Goal: Information Seeking & Learning: Check status

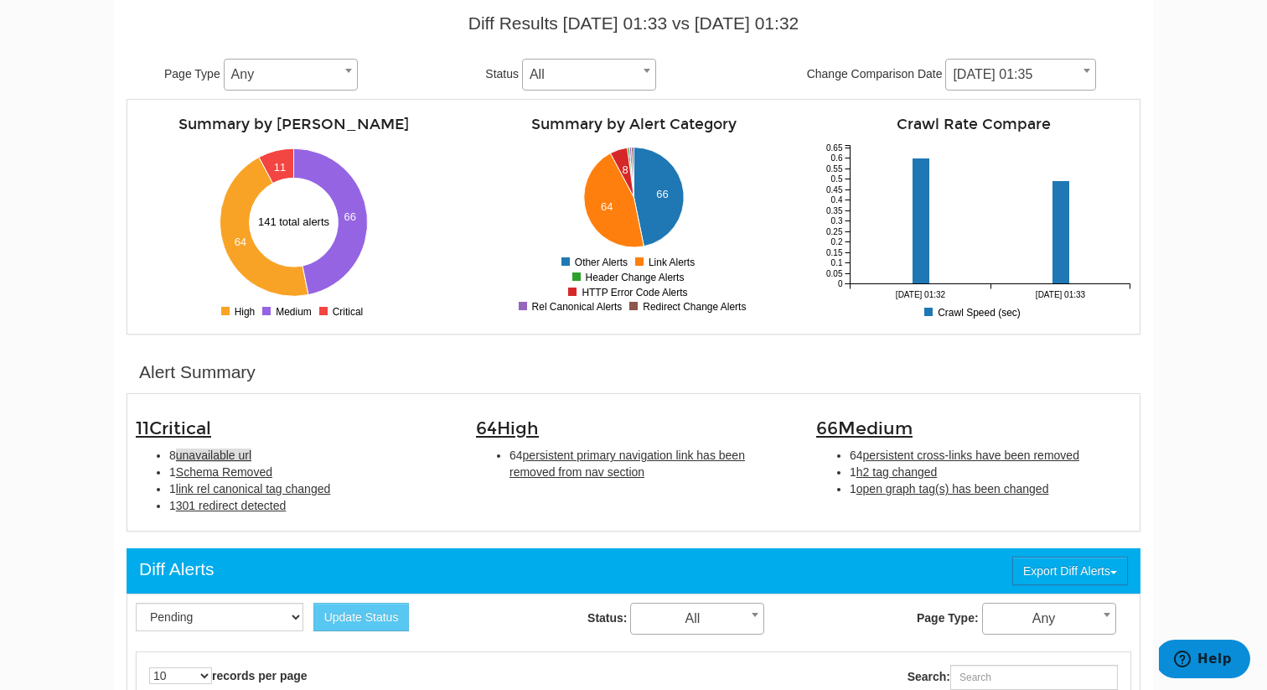
scroll to position [67, 0]
click at [234, 455] on span "unavailable url" at bounding box center [213, 454] width 75 height 13
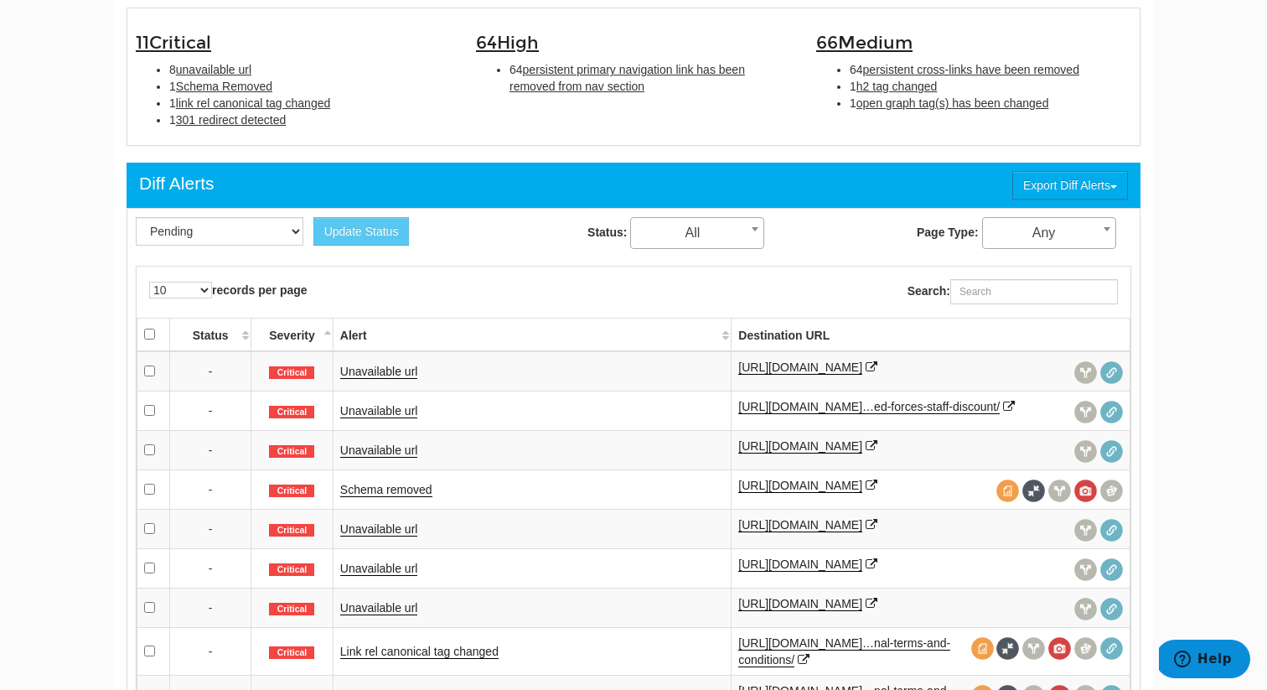
scroll to position [638, 0]
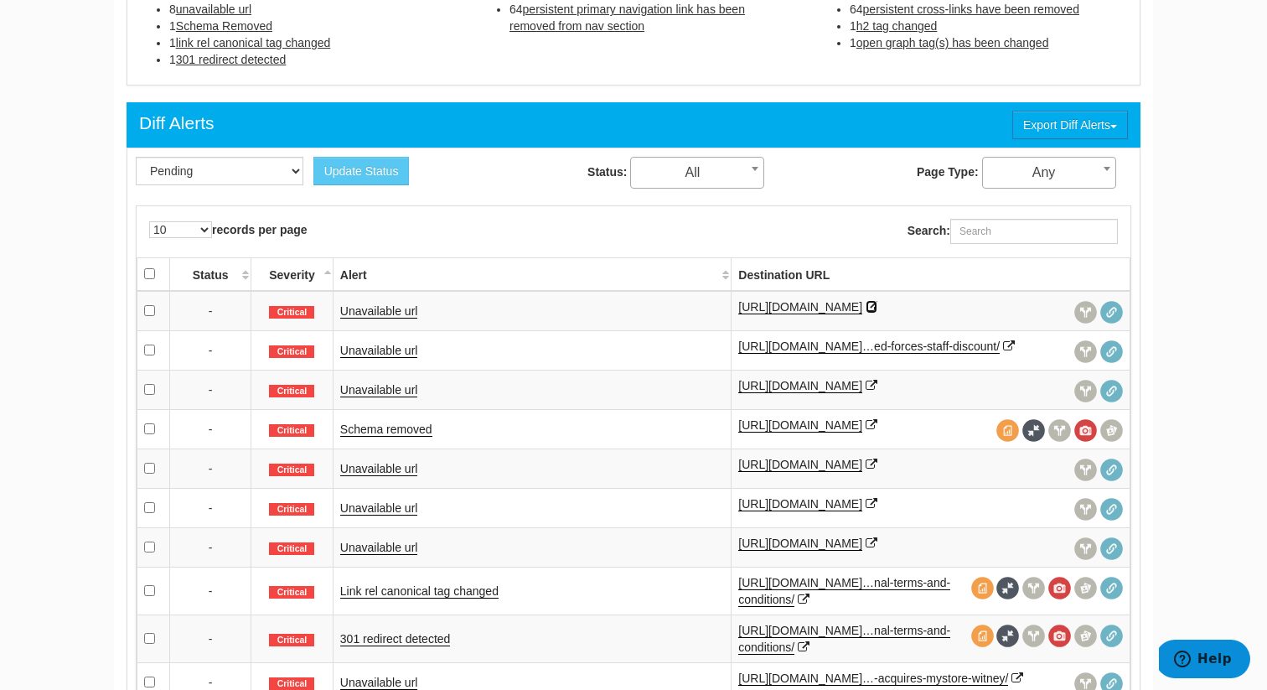
click at [878, 305] on icon at bounding box center [872, 307] width 12 height 12
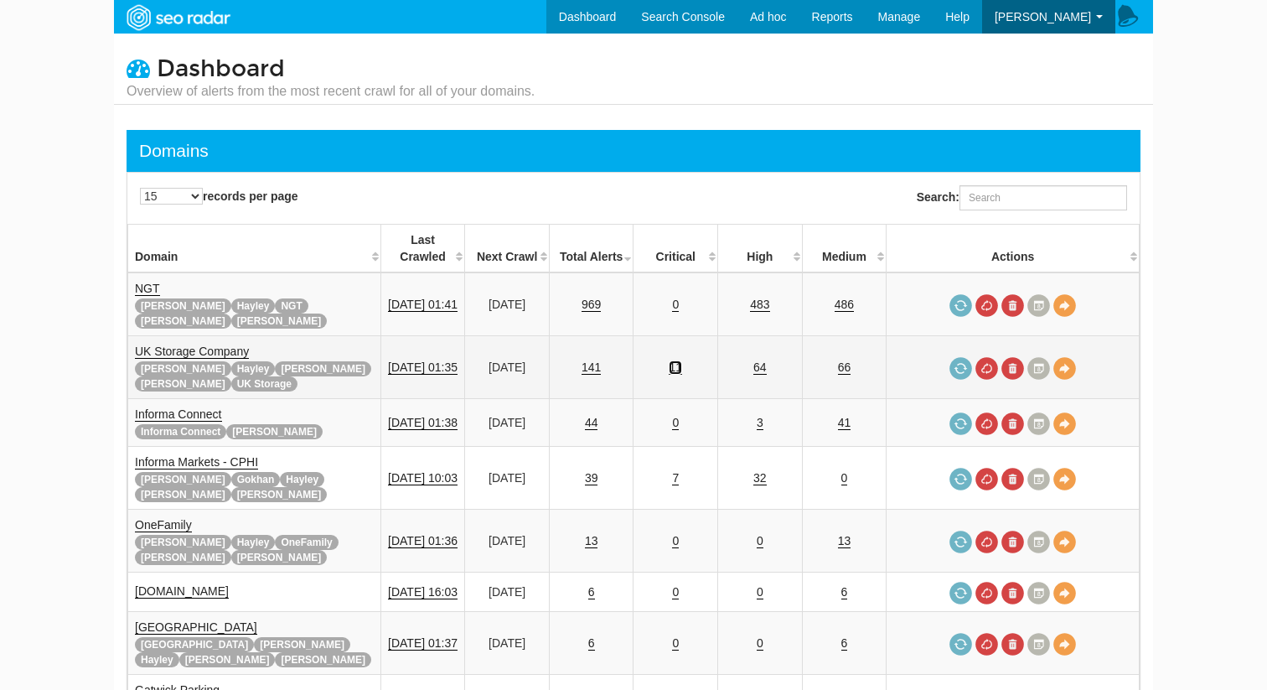
click at [682, 360] on link "11" at bounding box center [675, 367] width 13 height 14
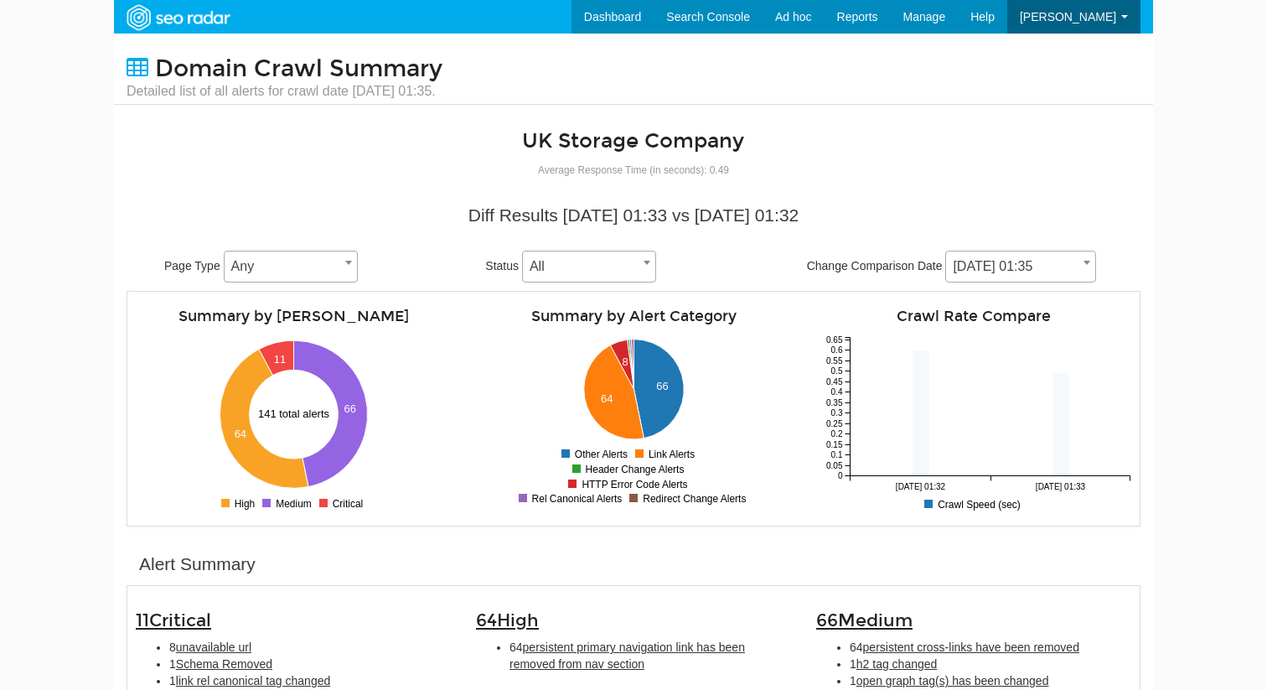
scroll to position [67, 0]
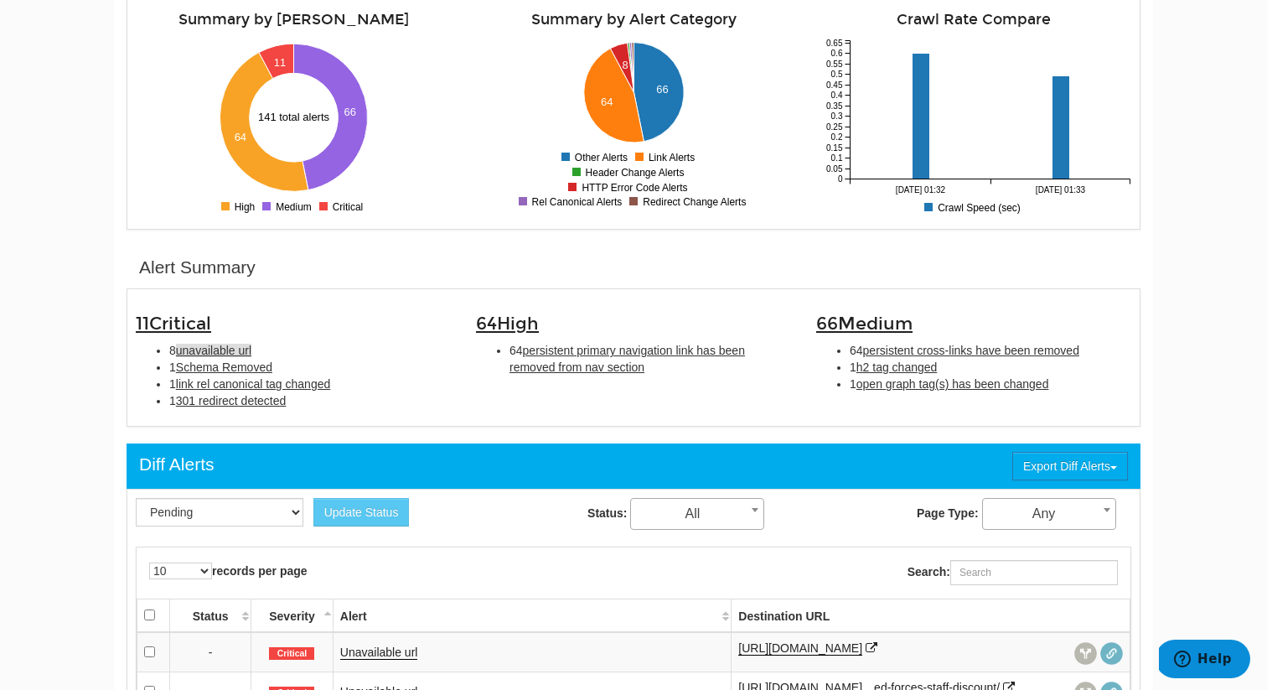
click at [215, 344] on span "unavailable url" at bounding box center [213, 350] width 75 height 13
type input "unavailable url"
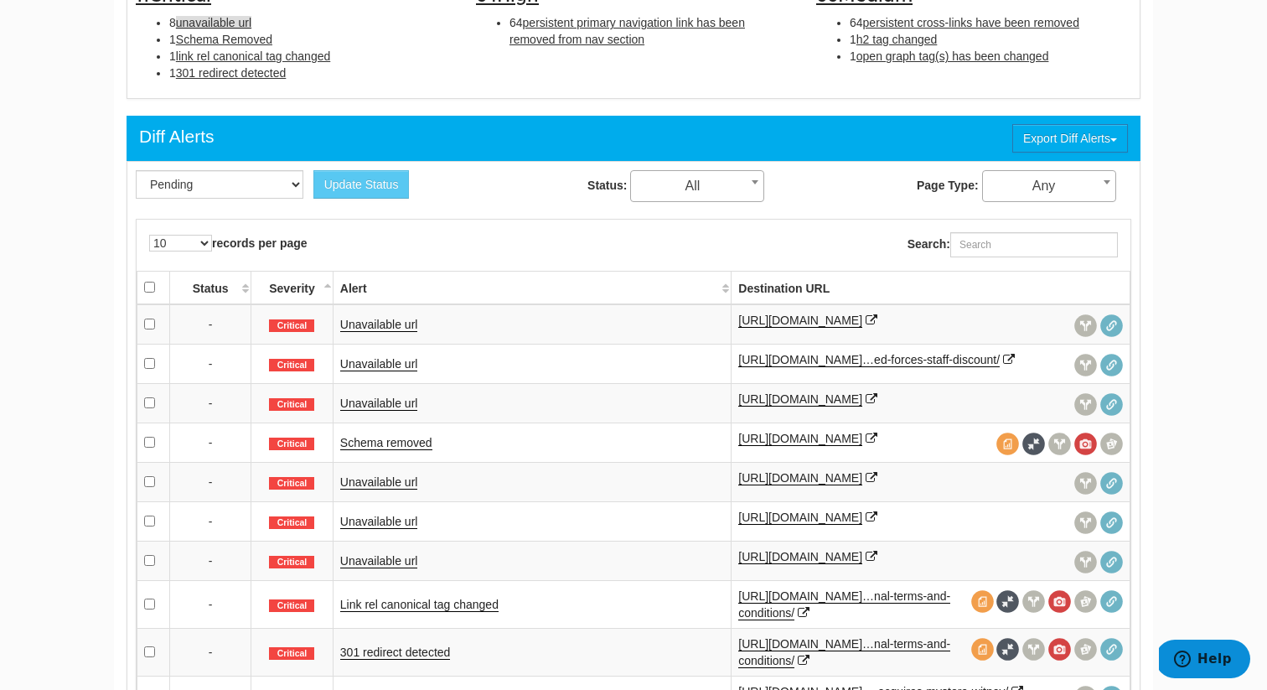
scroll to position [689, 0]
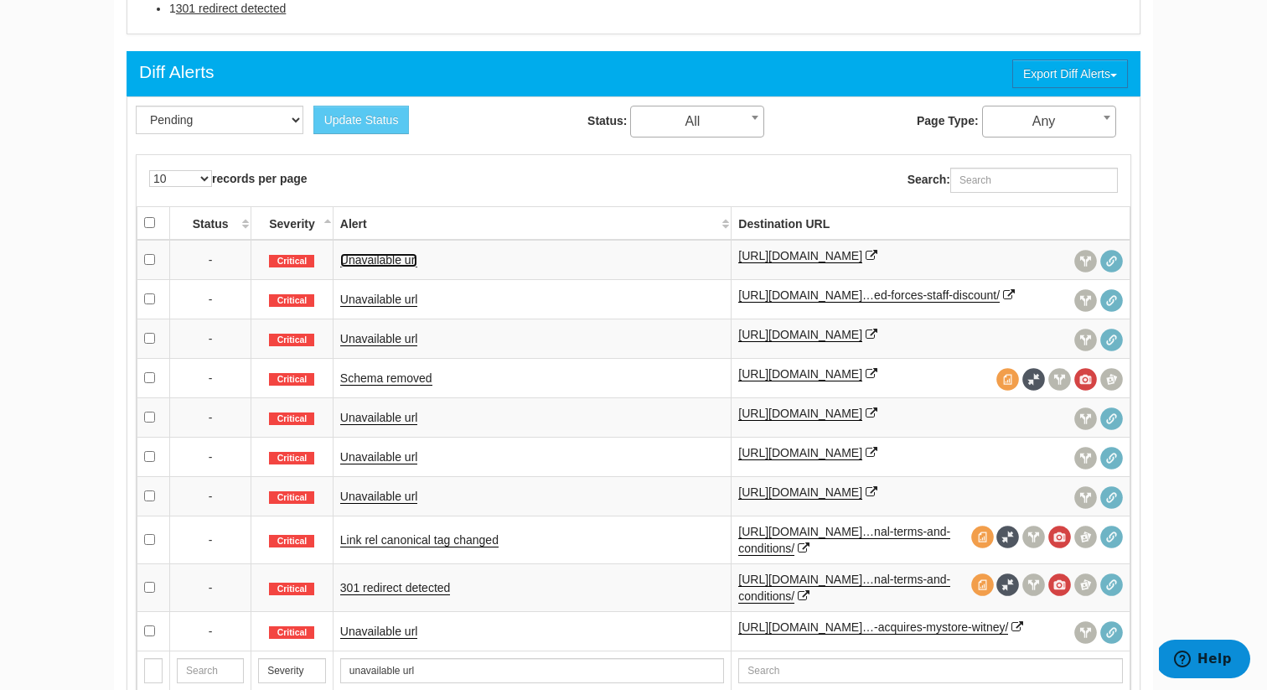
click at [365, 258] on link "Unavailable url" at bounding box center [379, 260] width 78 height 14
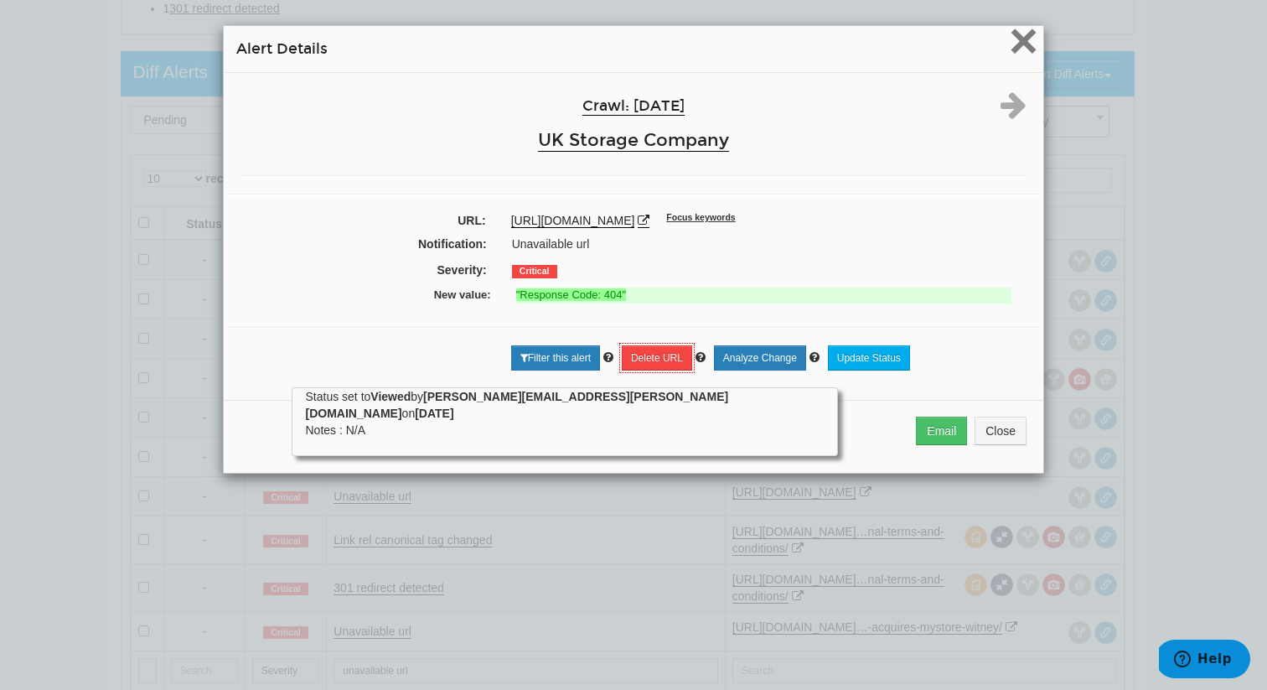
click at [1015, 49] on span "×" at bounding box center [1023, 41] width 29 height 56
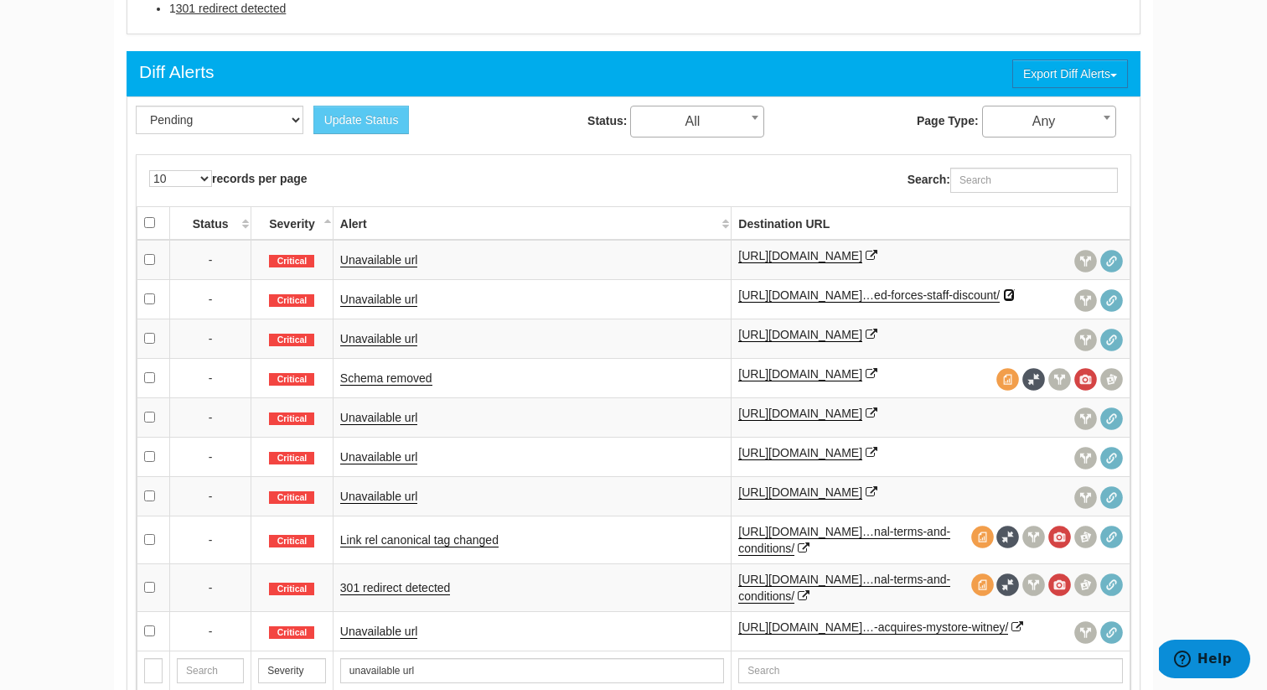
click at [1003, 301] on icon at bounding box center [1009, 295] width 12 height 12
click at [866, 340] on icon at bounding box center [872, 335] width 12 height 12
click at [866, 380] on icon at bounding box center [872, 374] width 12 height 12
click at [866, 419] on icon at bounding box center [872, 413] width 12 height 12
click at [878, 458] on icon at bounding box center [872, 453] width 12 height 12
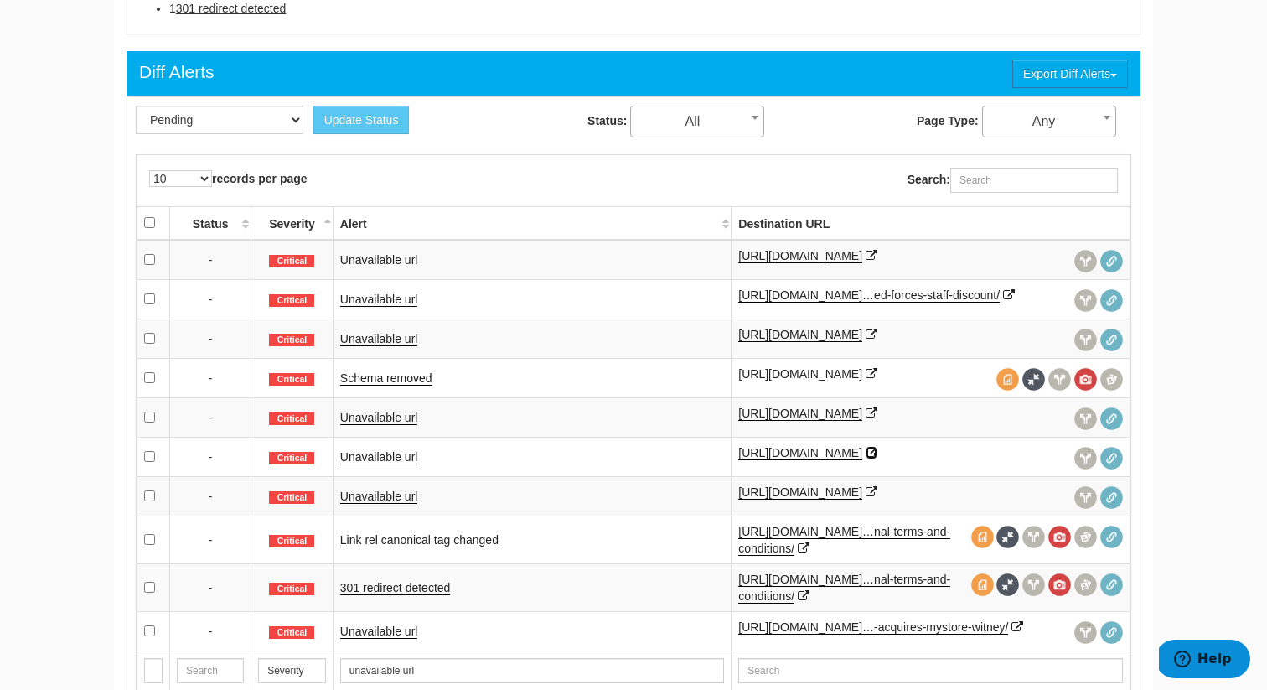
click at [866, 498] on icon at bounding box center [872, 492] width 12 height 12
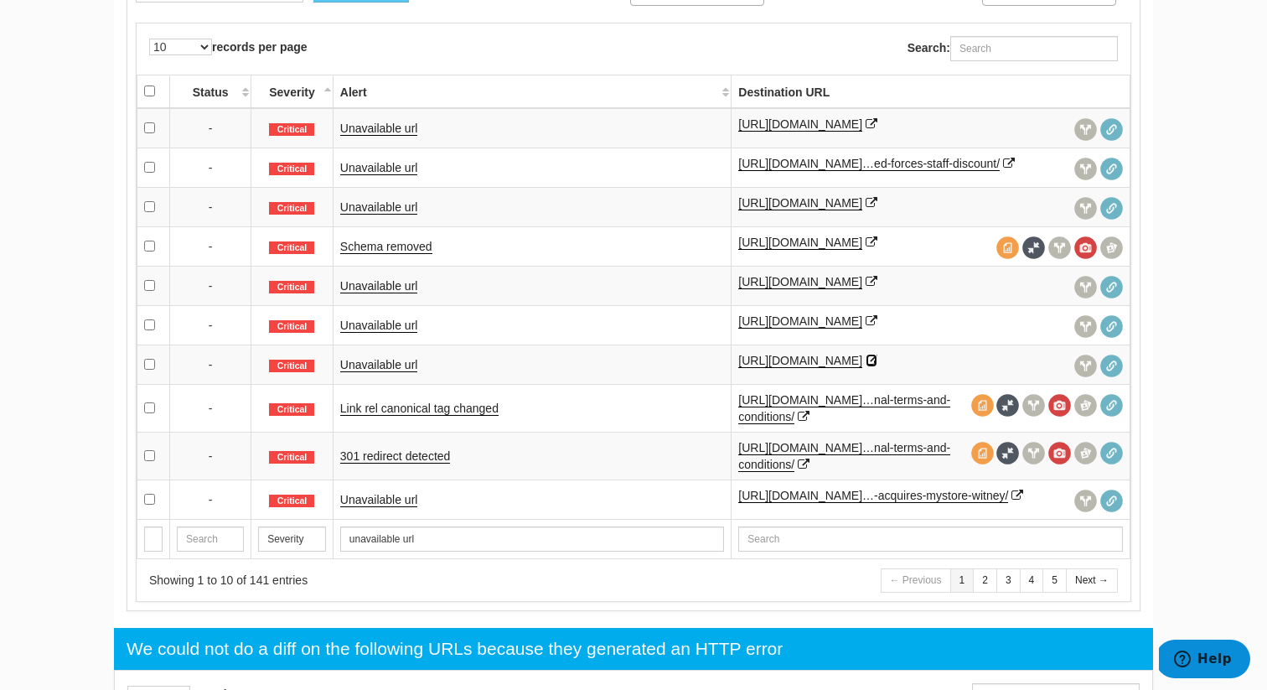
scroll to position [830, 0]
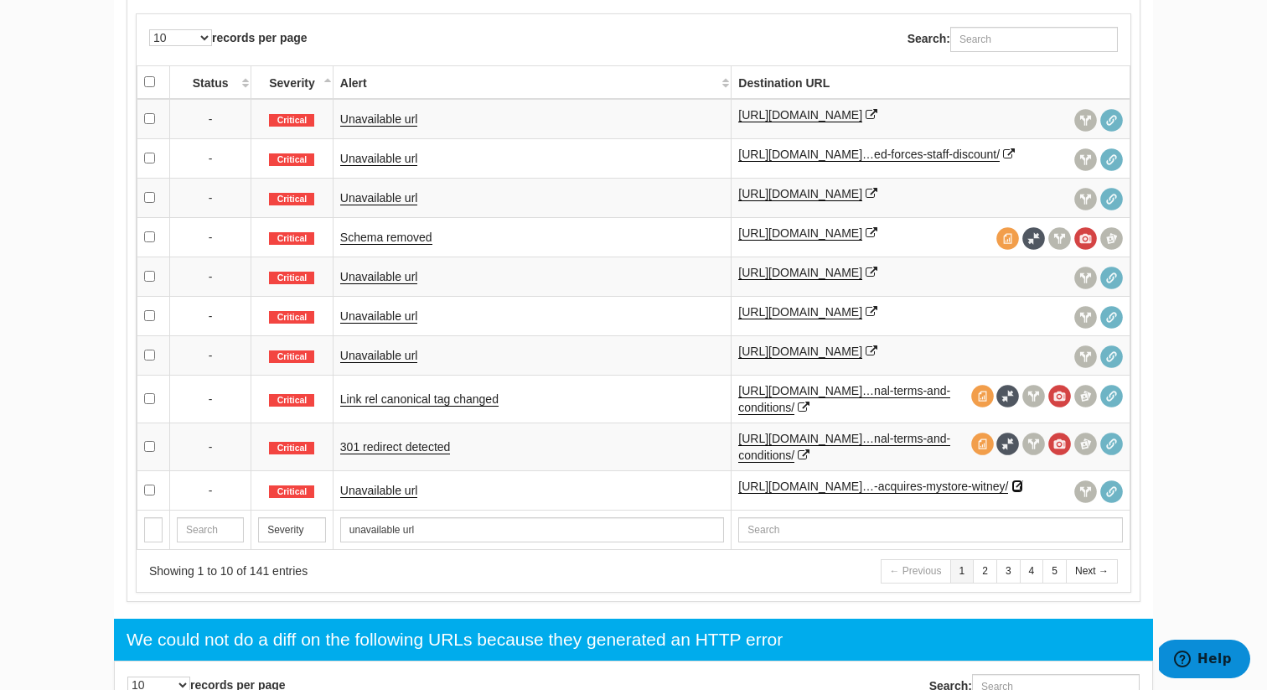
click at [1012, 492] on icon at bounding box center [1018, 486] width 12 height 12
click at [986, 583] on link "2" at bounding box center [985, 571] width 24 height 24
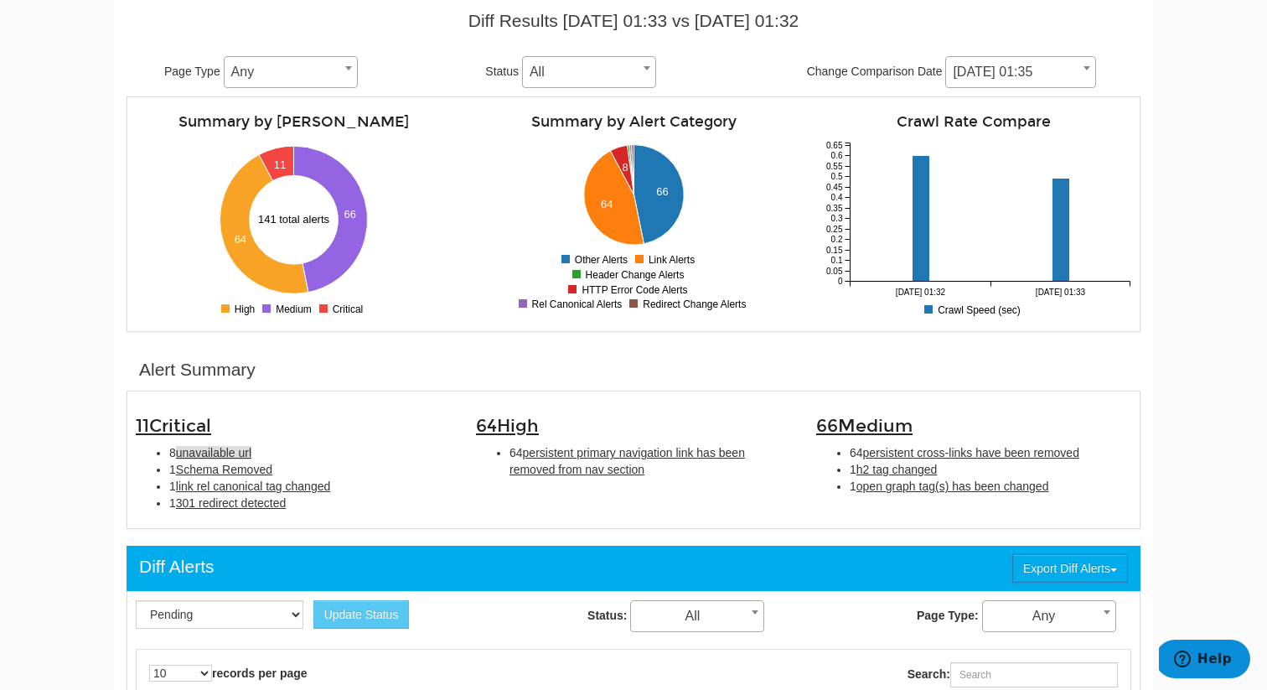
scroll to position [106, 0]
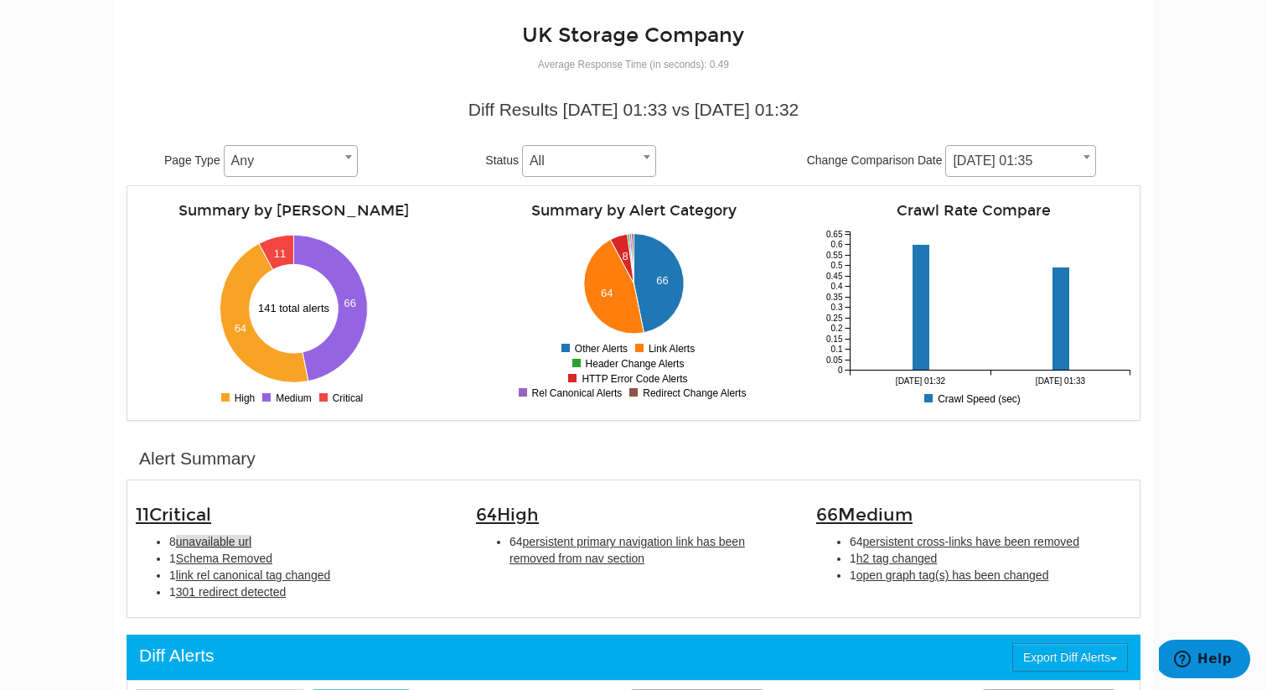
click at [230, 546] on span "unavailable url" at bounding box center [213, 541] width 75 height 13
click at [230, 559] on span "Schema Removed" at bounding box center [224, 557] width 96 height 13
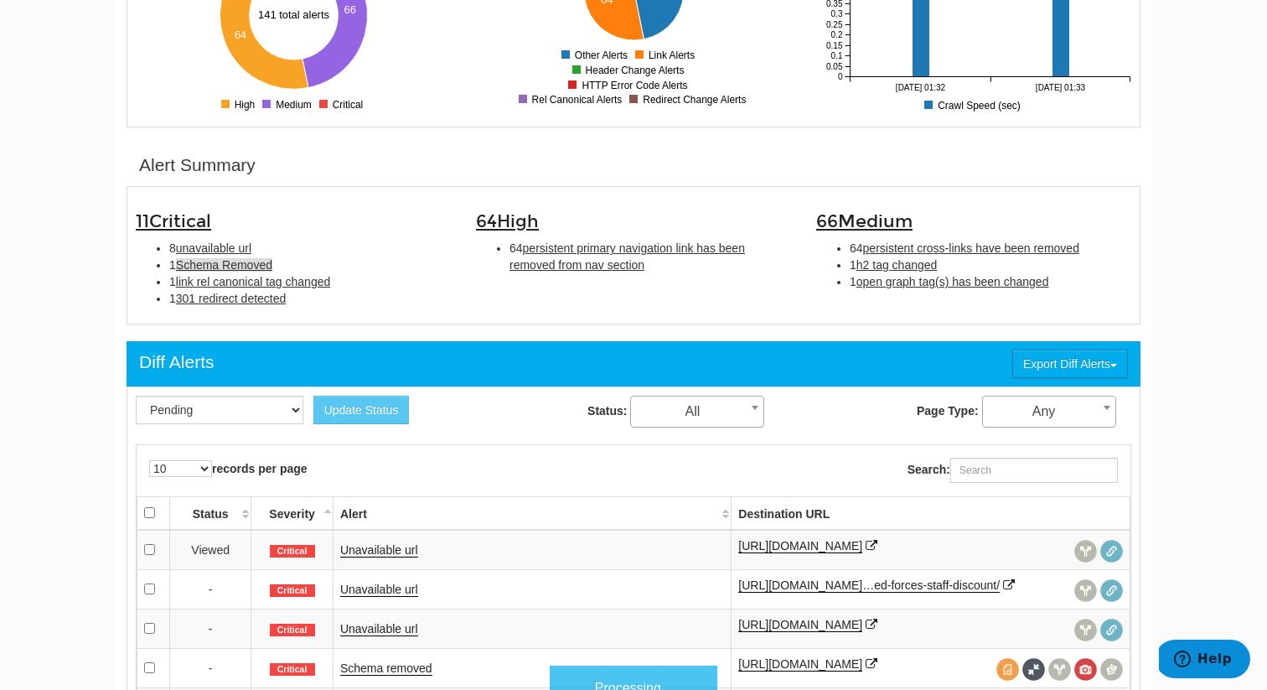
scroll to position [544, 0]
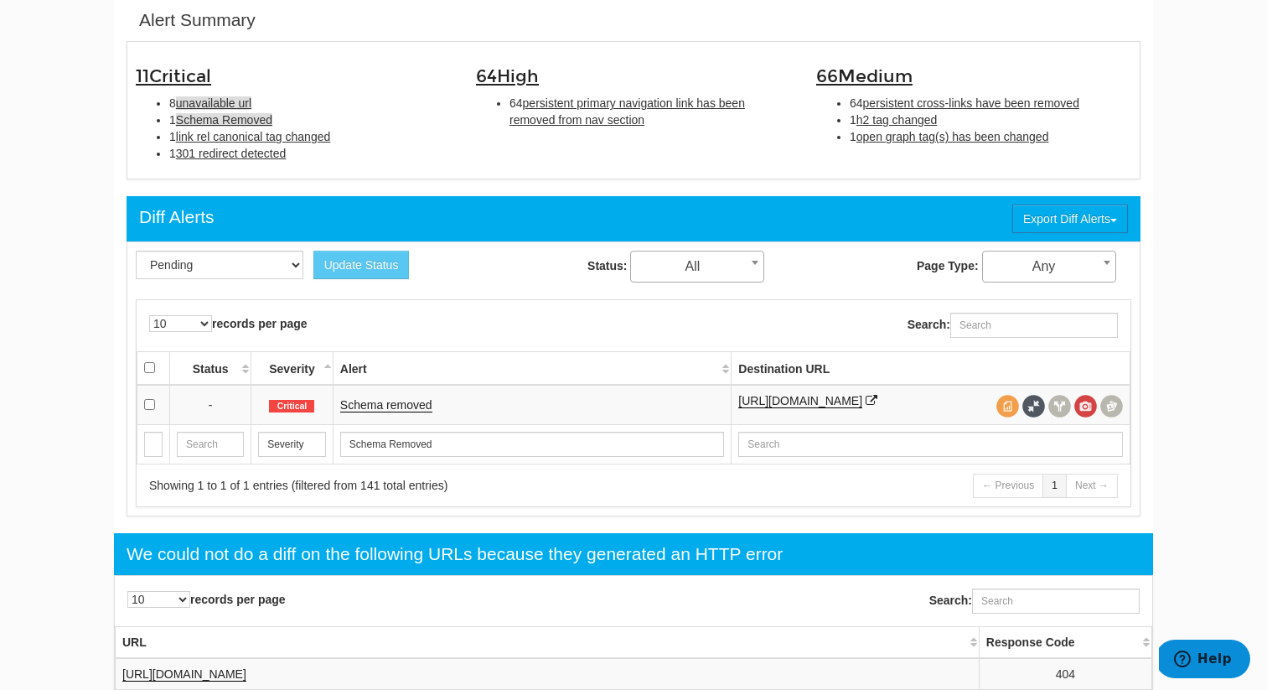
click at [220, 104] on span "unavailable url" at bounding box center [213, 102] width 75 height 13
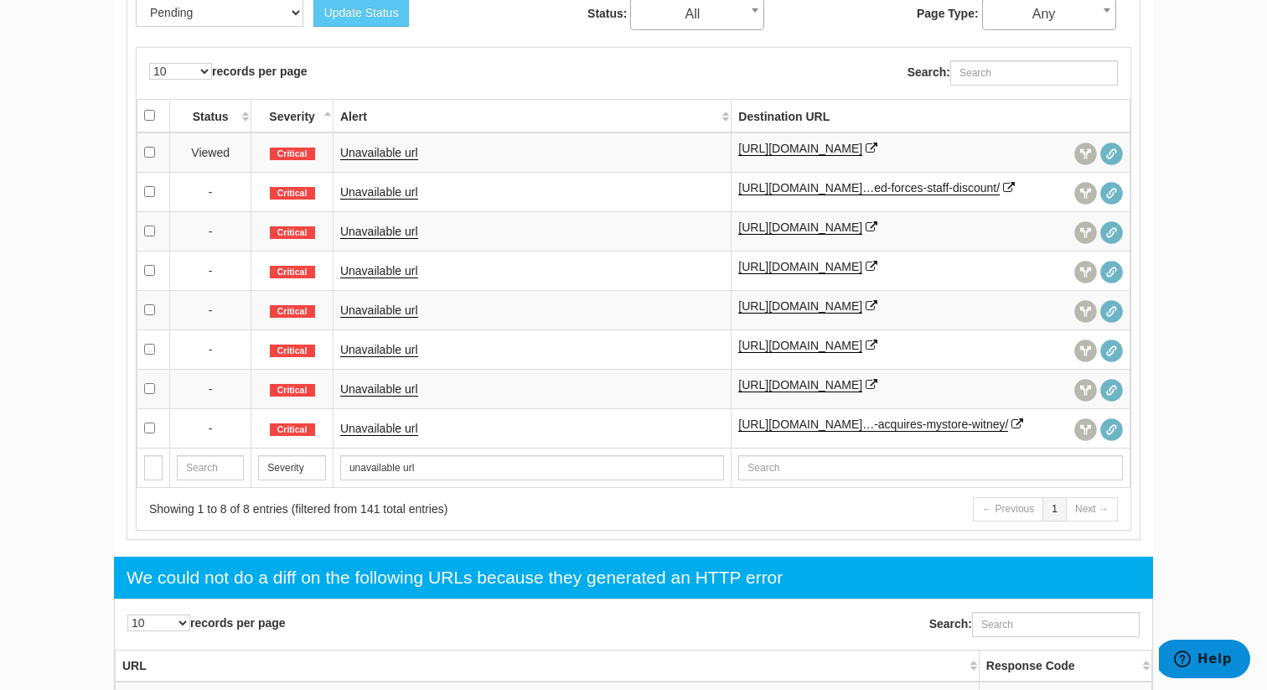
scroll to position [811, 0]
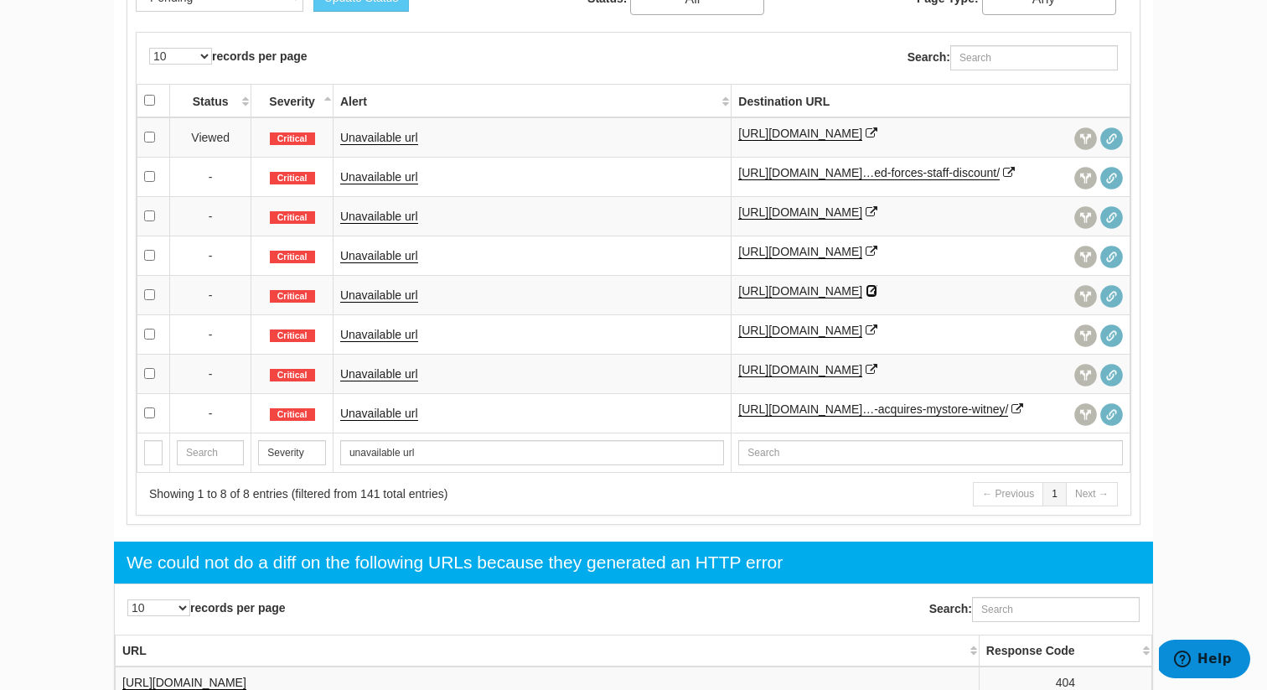
click at [878, 297] on icon at bounding box center [872, 291] width 12 height 12
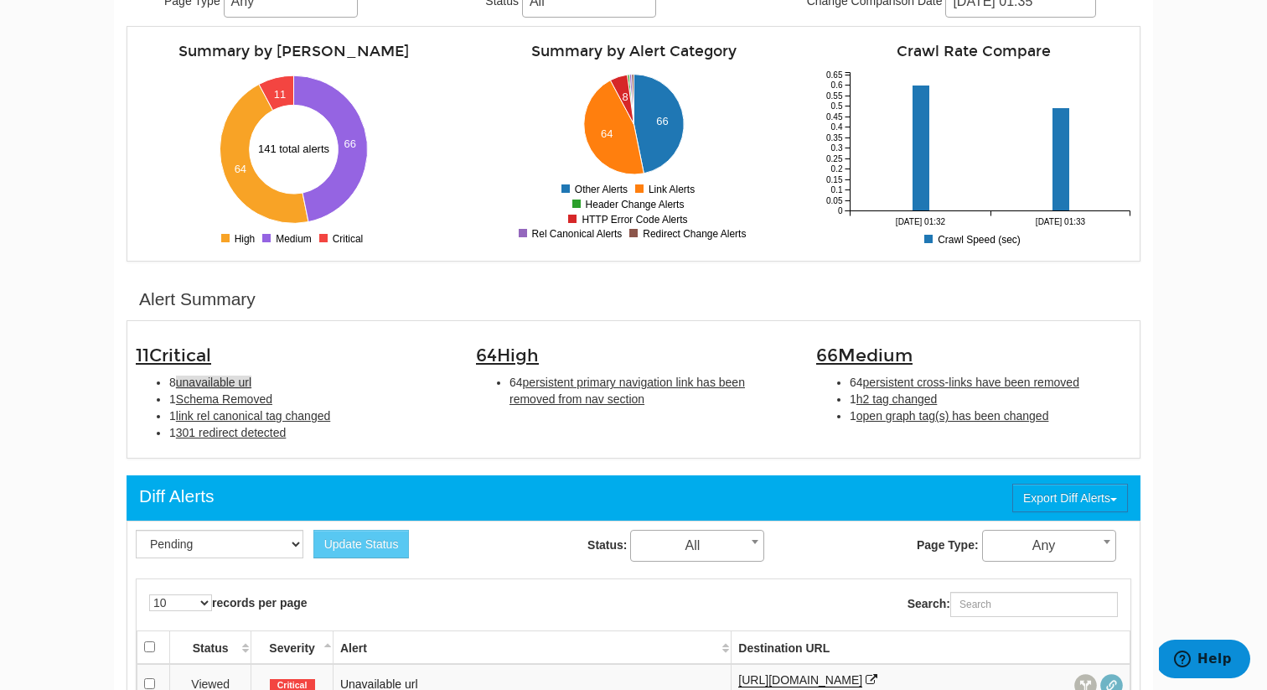
scroll to position [154, 0]
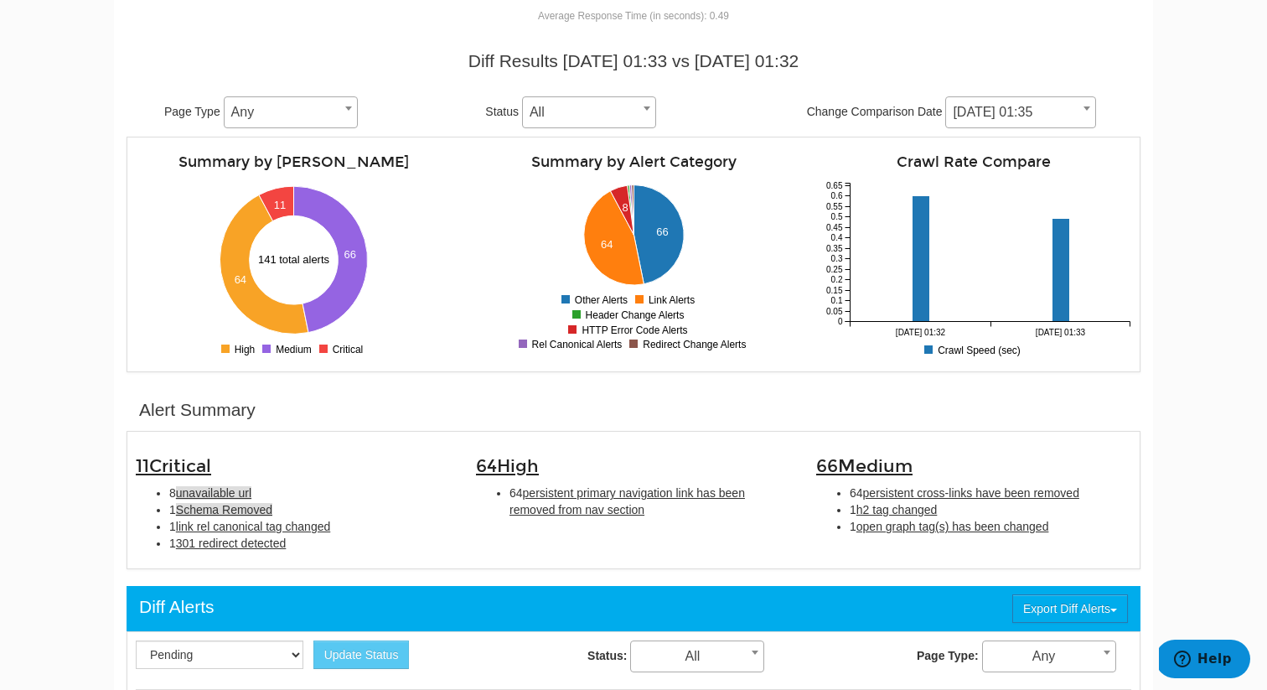
click at [246, 508] on span "Schema Removed" at bounding box center [224, 509] width 96 height 13
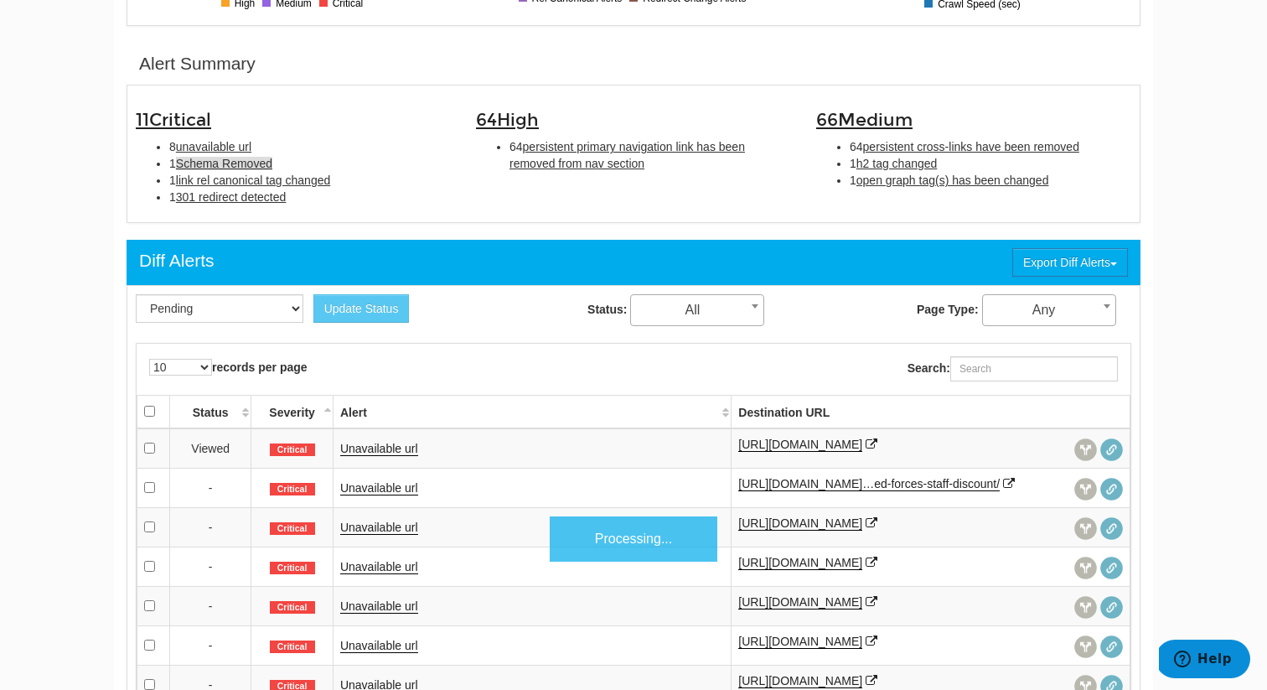
scroll to position [544, 0]
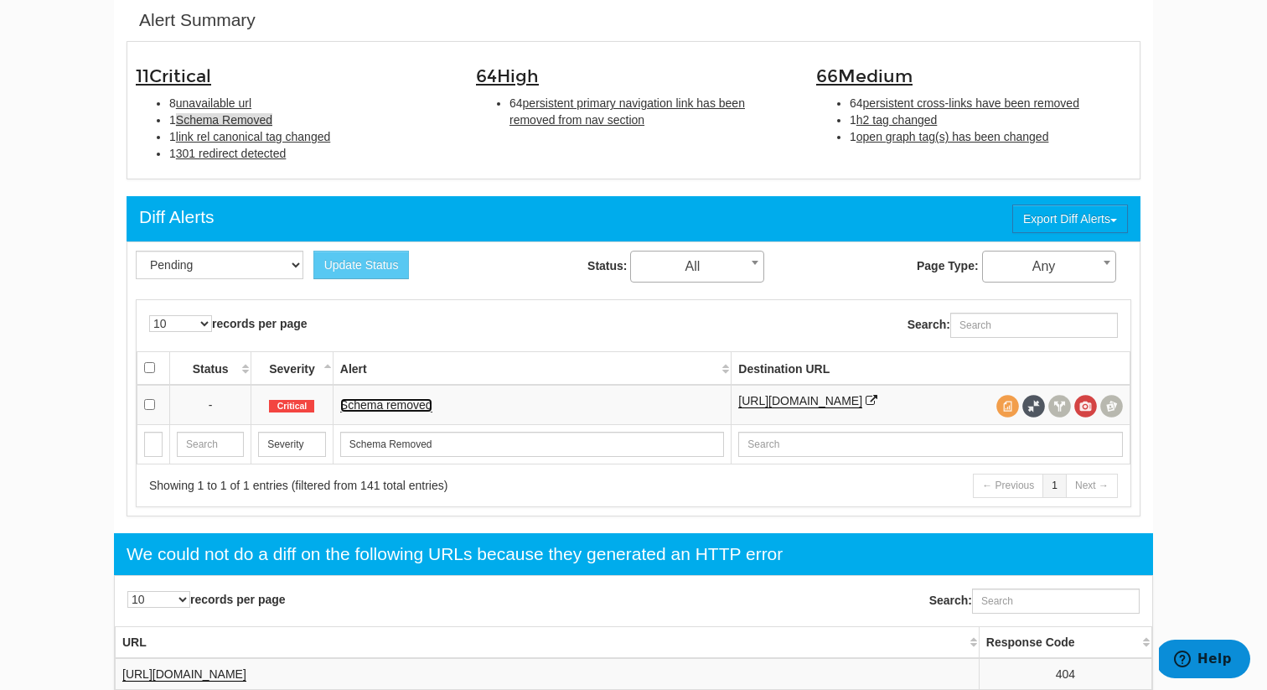
click at [396, 408] on link "Schema removed" at bounding box center [386, 405] width 92 height 14
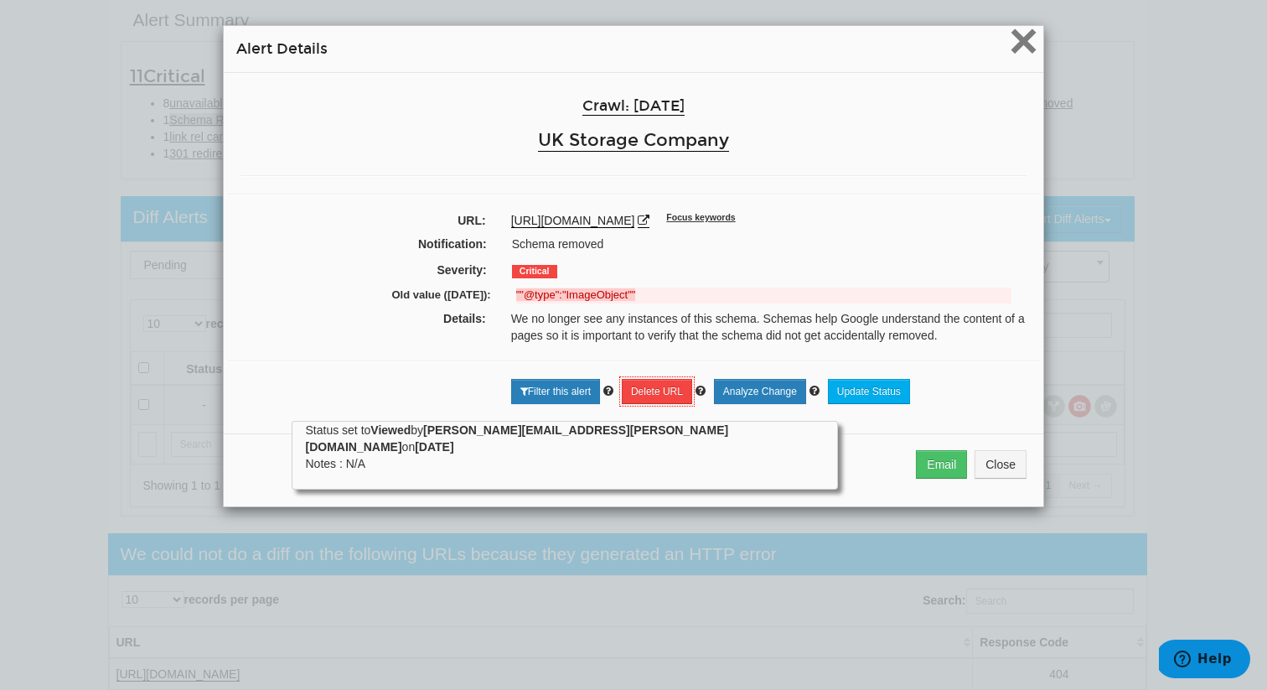
click at [1031, 50] on span "×" at bounding box center [1023, 41] width 29 height 56
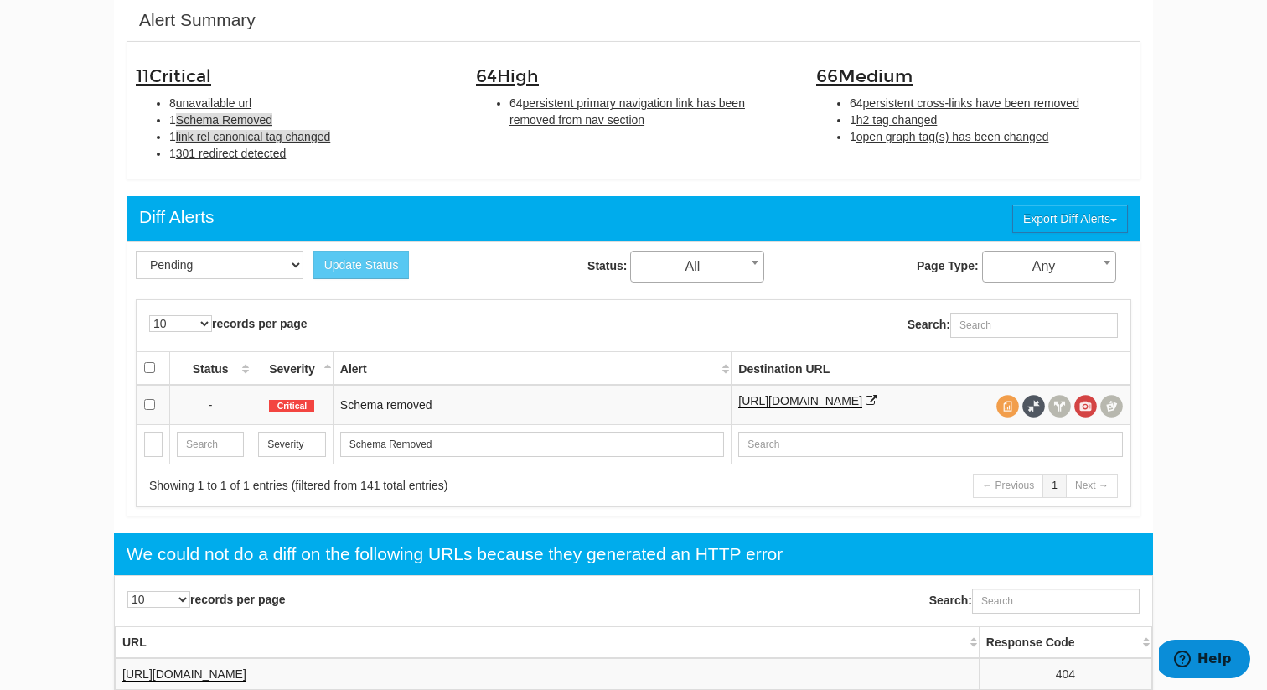
click at [263, 138] on span "link rel canonical tag changed" at bounding box center [253, 136] width 154 height 13
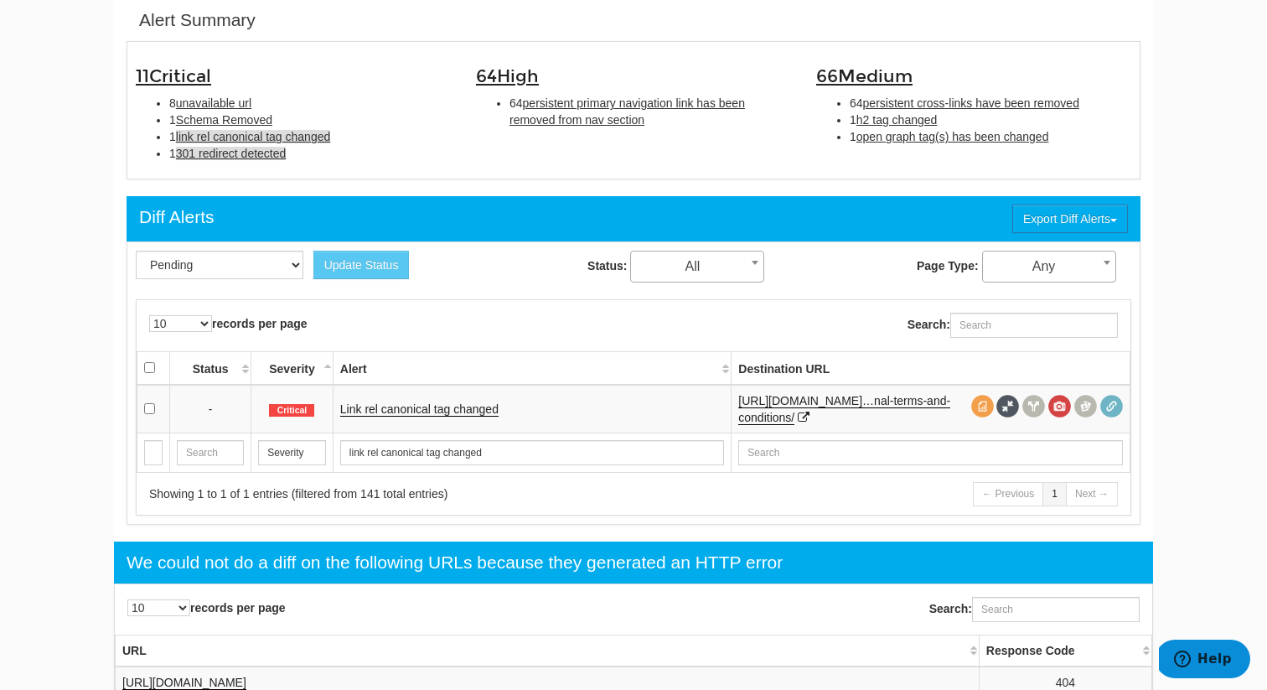
click at [265, 150] on span "301 redirect detected" at bounding box center [231, 153] width 111 height 13
click at [810, 419] on icon at bounding box center [804, 418] width 12 height 12
click at [406, 407] on link "301 redirect detected" at bounding box center [395, 409] width 111 height 14
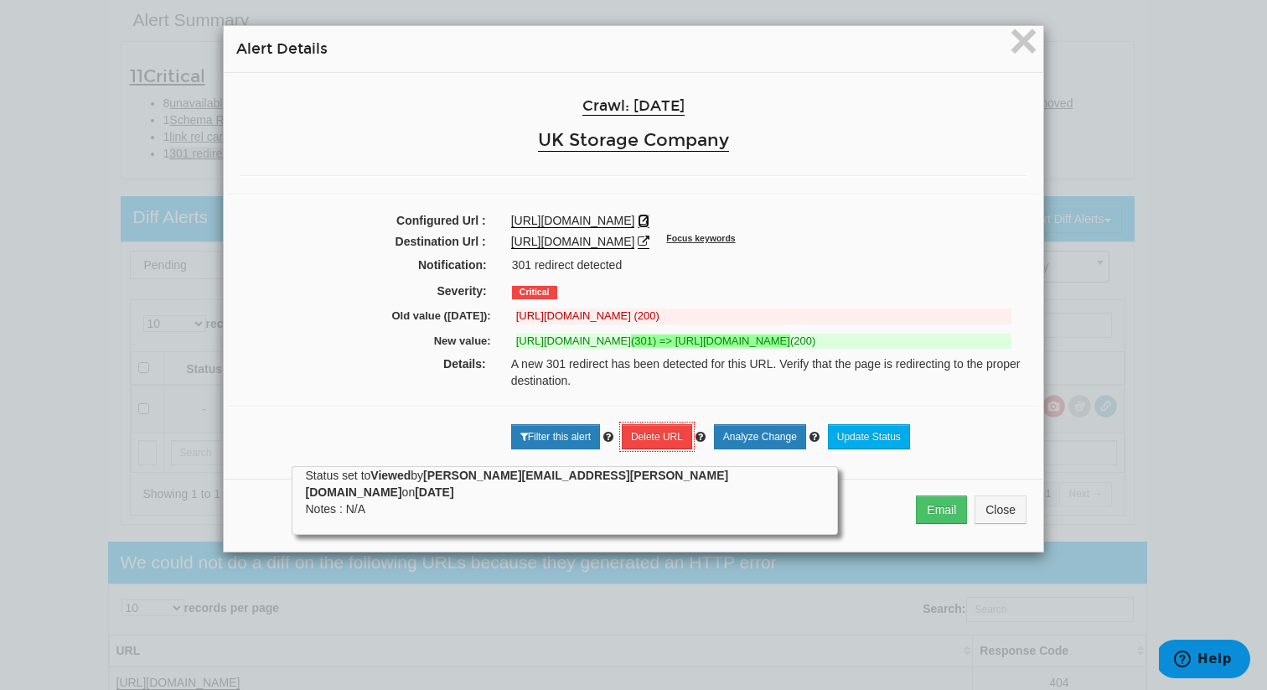
click at [650, 225] on icon at bounding box center [644, 221] width 12 height 12
click at [1012, 38] on span "×" at bounding box center [1023, 41] width 29 height 56
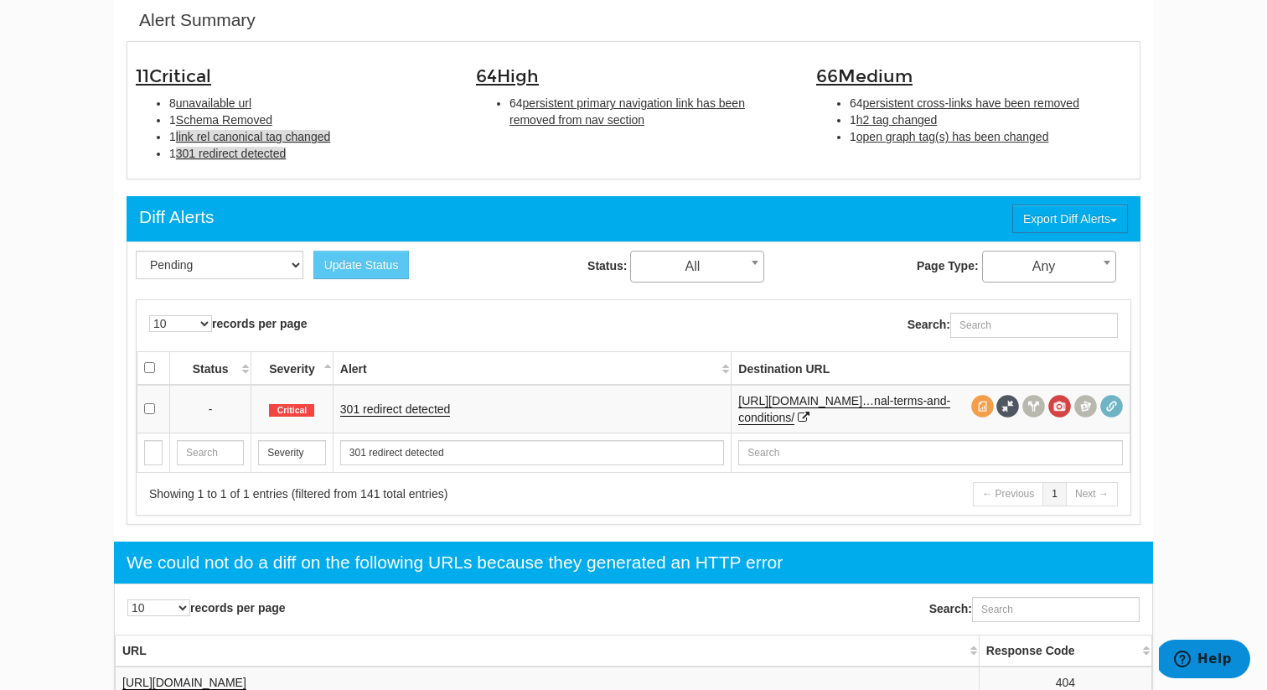
click at [243, 142] on span "link rel canonical tag changed" at bounding box center [253, 136] width 154 height 13
click at [391, 408] on link "Link rel canonical tag changed" at bounding box center [419, 409] width 158 height 14
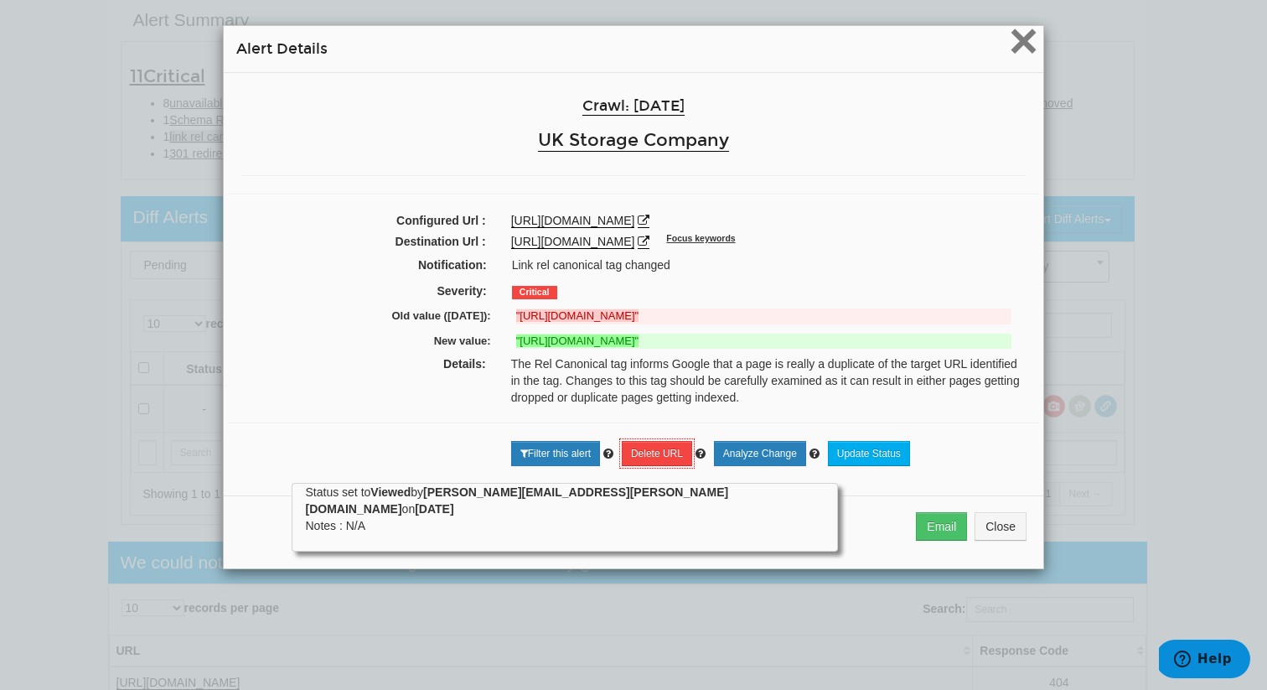
click at [1024, 49] on span "×" at bounding box center [1023, 41] width 29 height 56
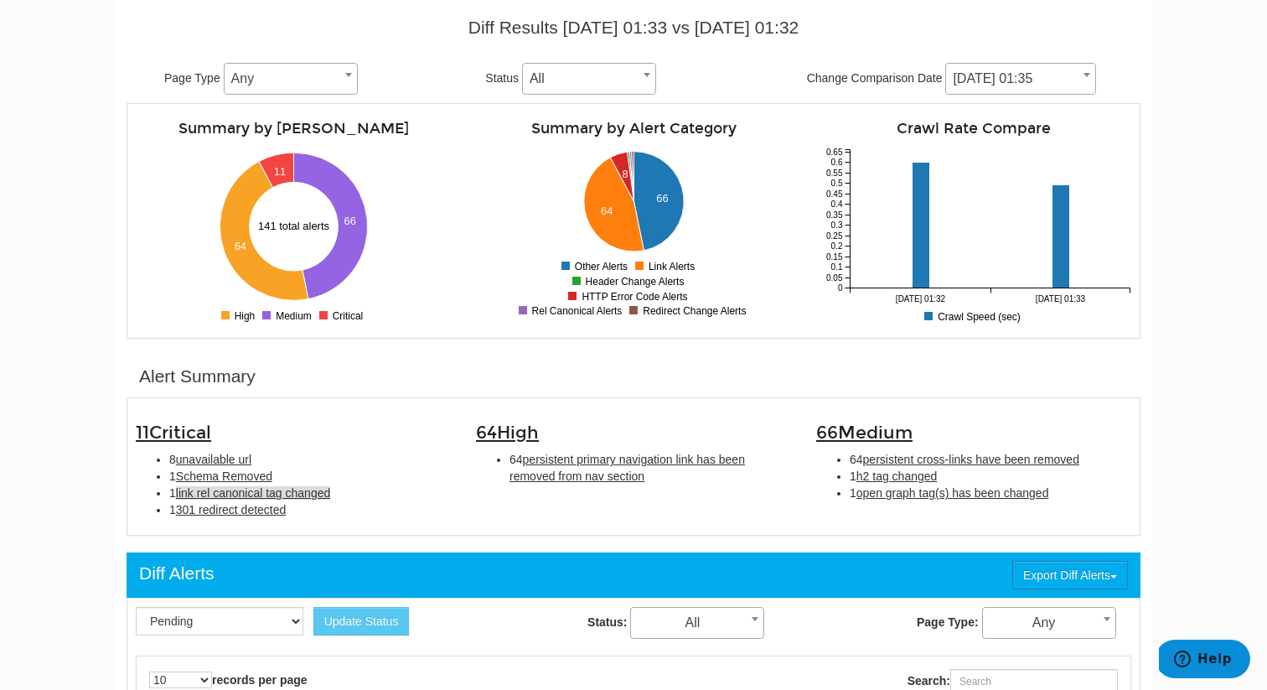
scroll to position [198, 0]
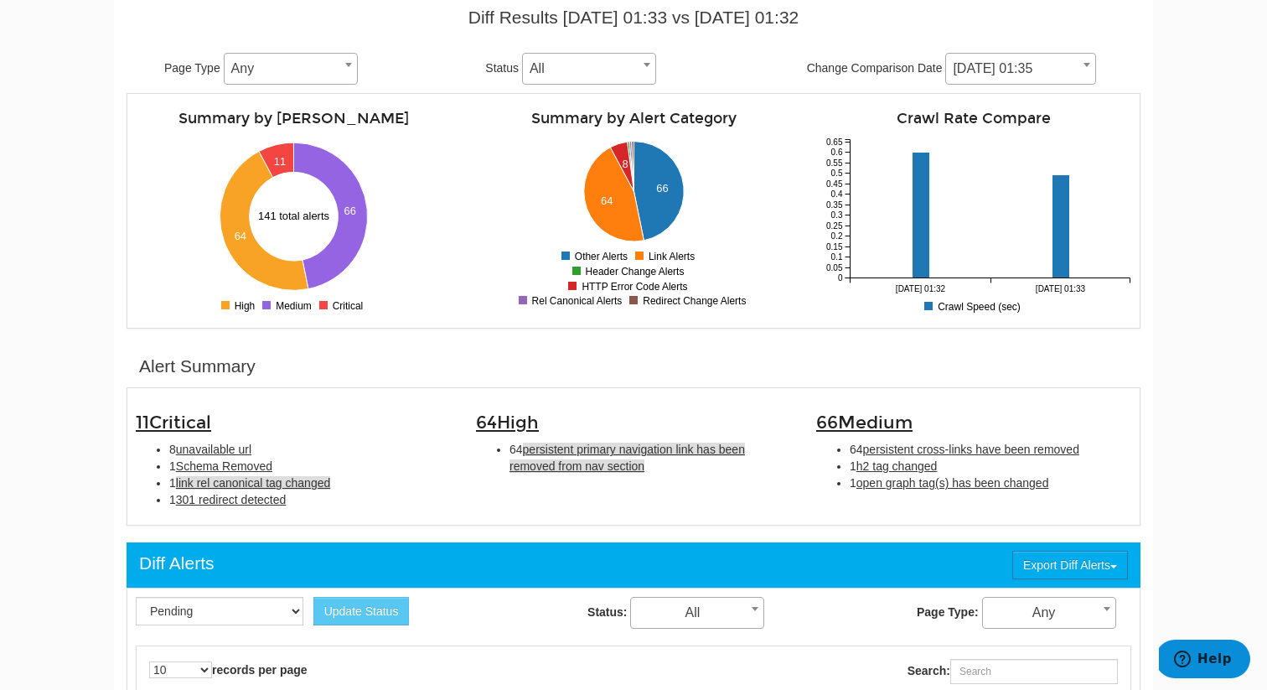
click at [593, 455] on span "persistent primary navigation link has been removed from nav section" at bounding box center [628, 458] width 236 height 30
type input "persistent primary navigation link has been removed from nav section"
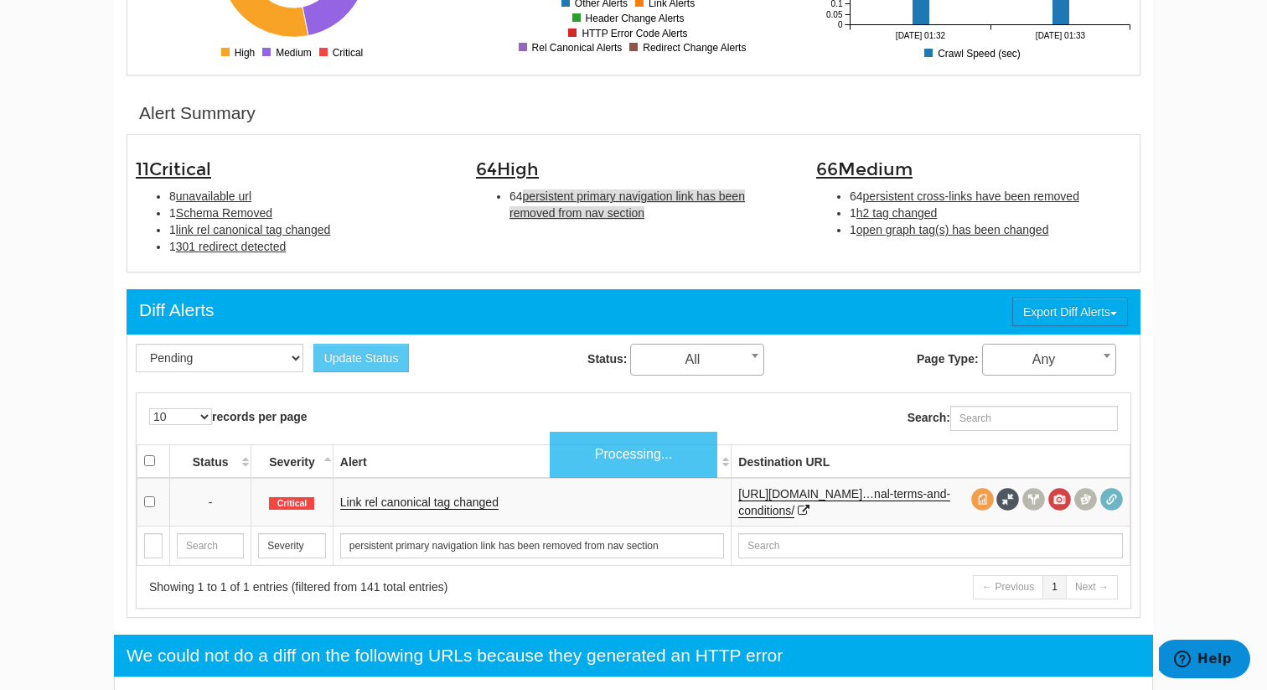
scroll to position [544, 0]
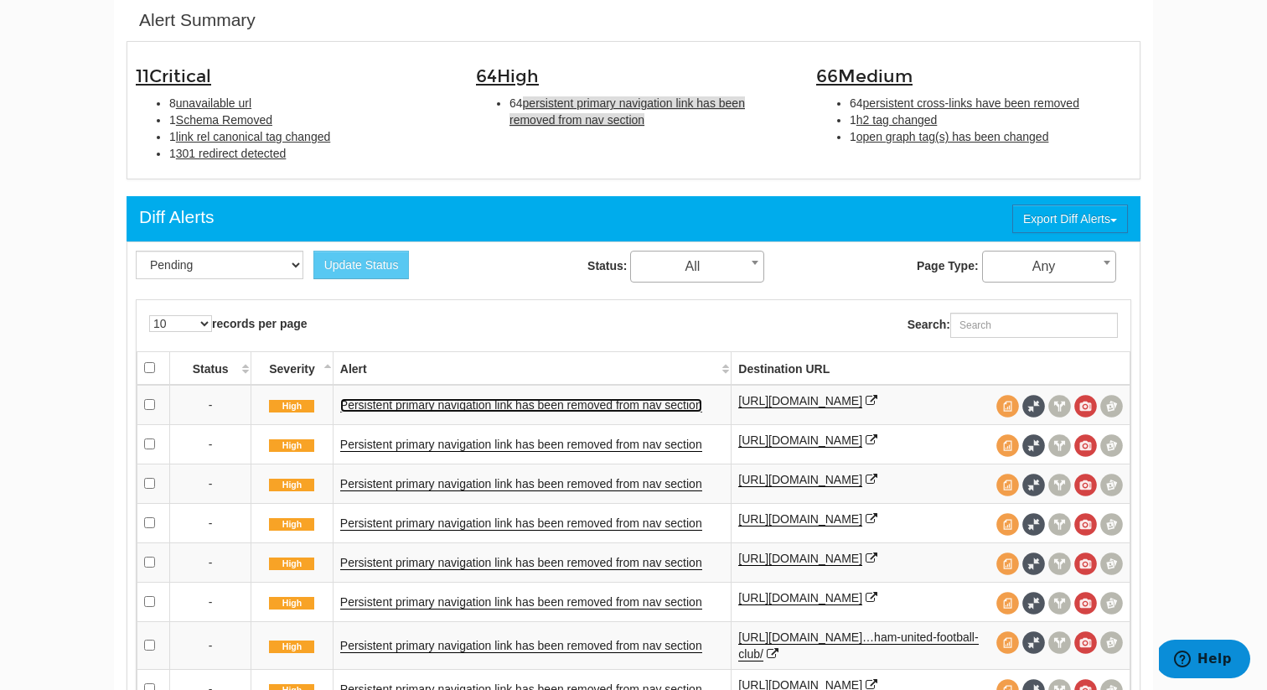
click at [427, 411] on link "Persistent primary navigation link has been removed from nav section" at bounding box center [521, 405] width 362 height 14
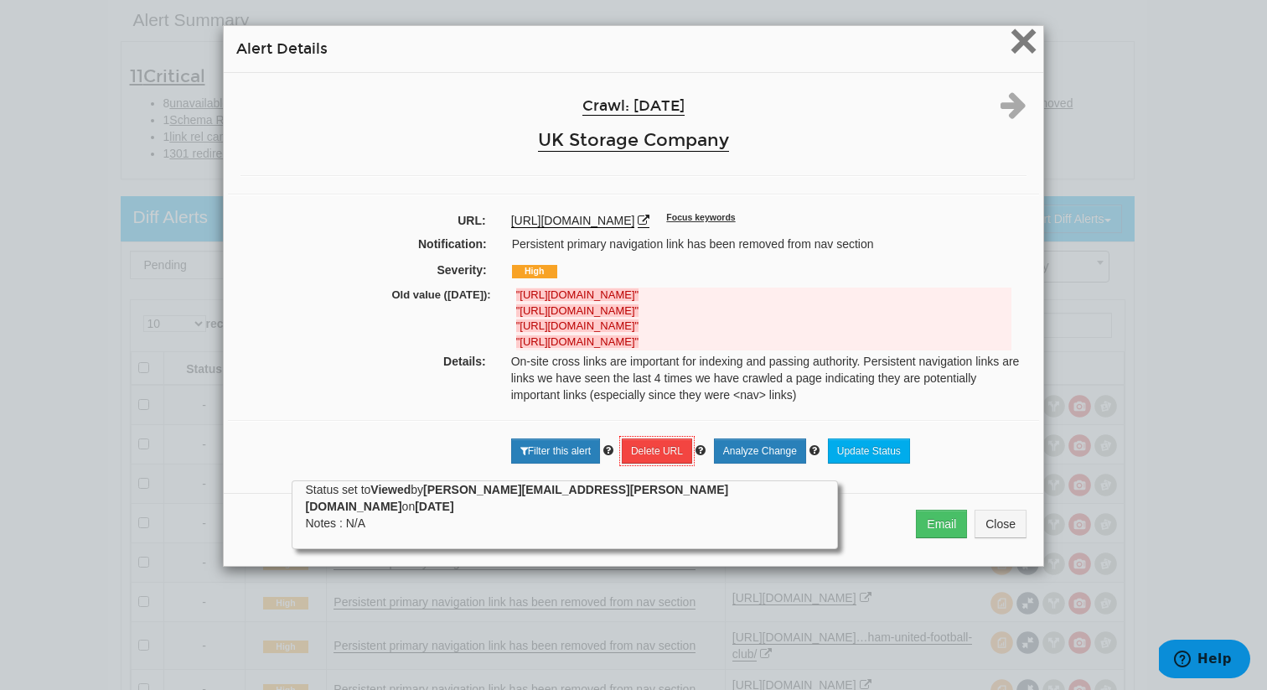
click at [1028, 46] on span "×" at bounding box center [1023, 41] width 29 height 56
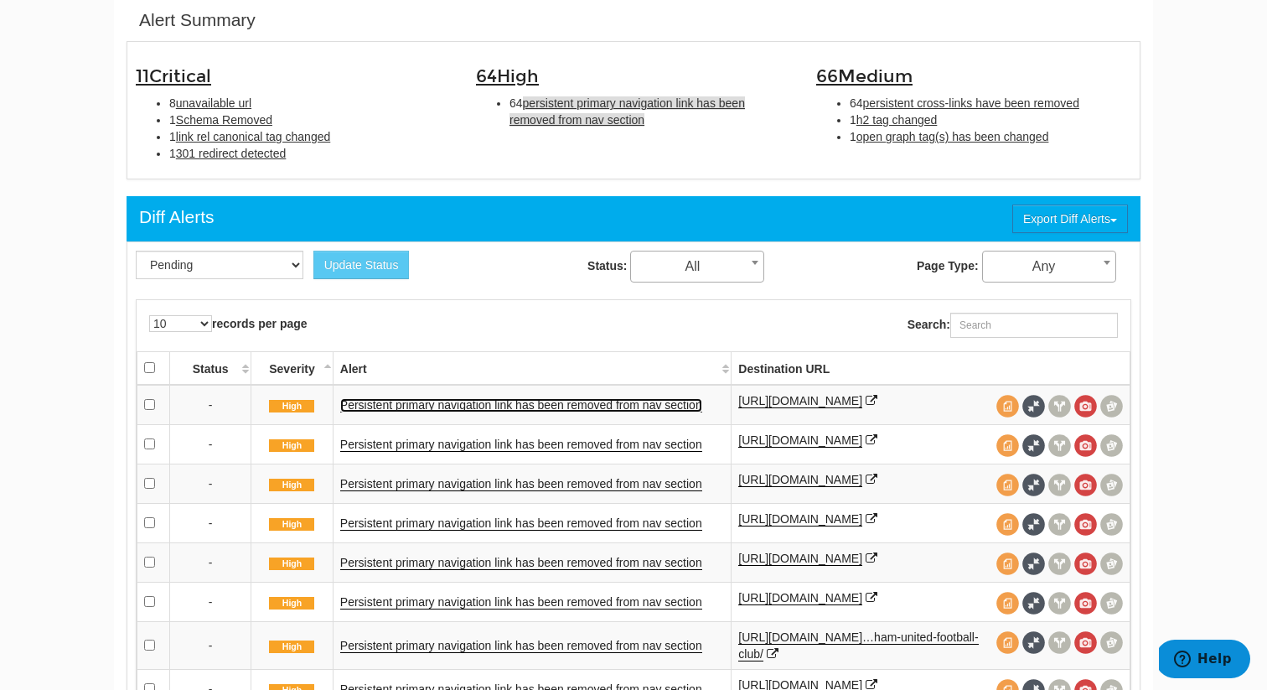
click at [527, 411] on link "Persistent primary navigation link has been removed from nav section" at bounding box center [521, 405] width 362 height 14
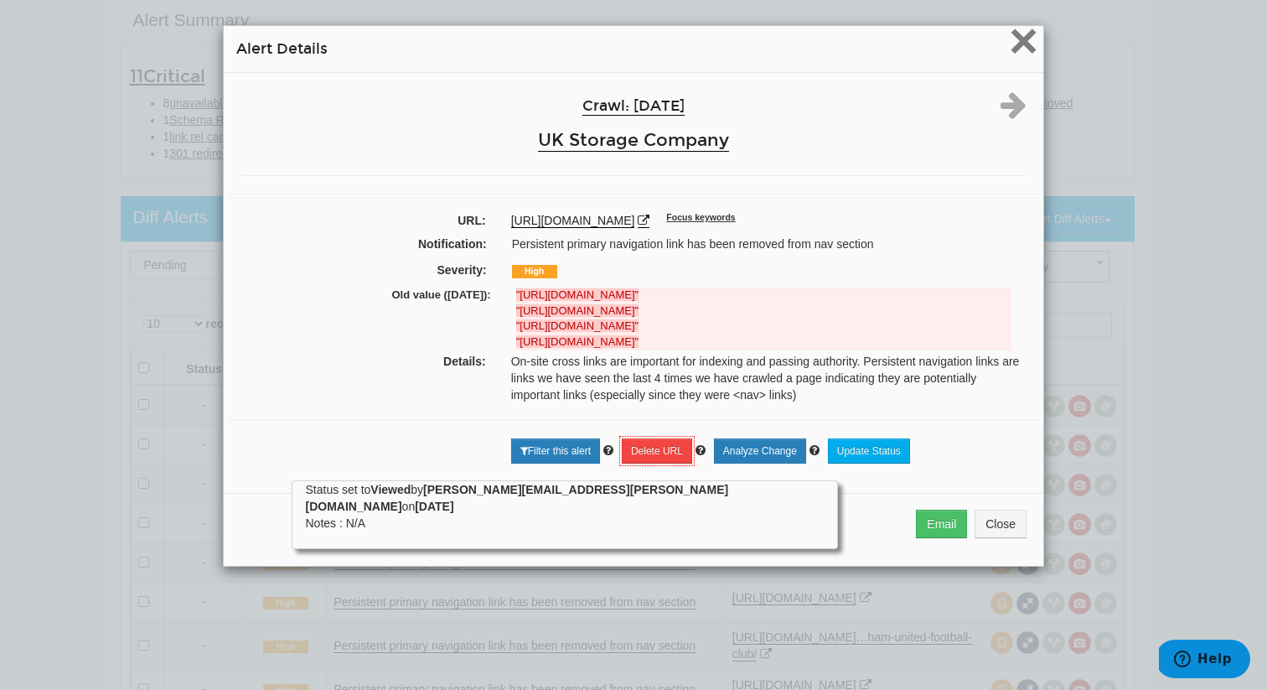
click at [1020, 62] on span "×" at bounding box center [1023, 41] width 29 height 56
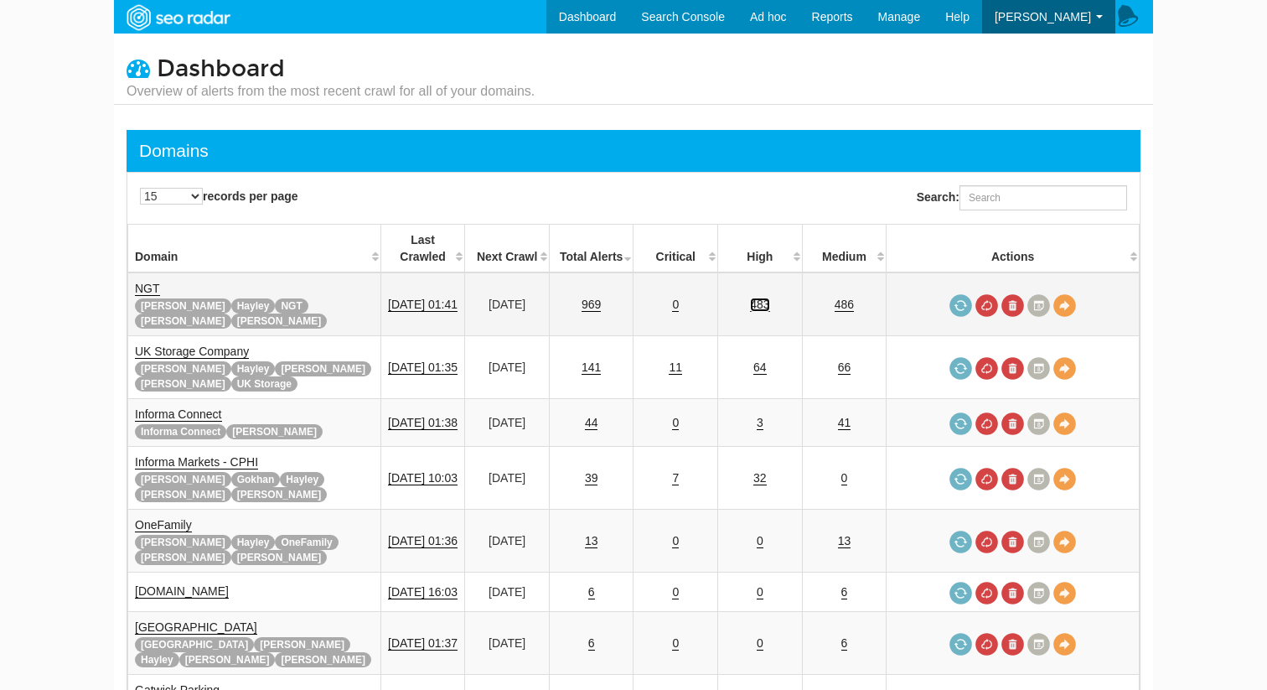
click at [765, 298] on link "483" at bounding box center [759, 305] width 19 height 14
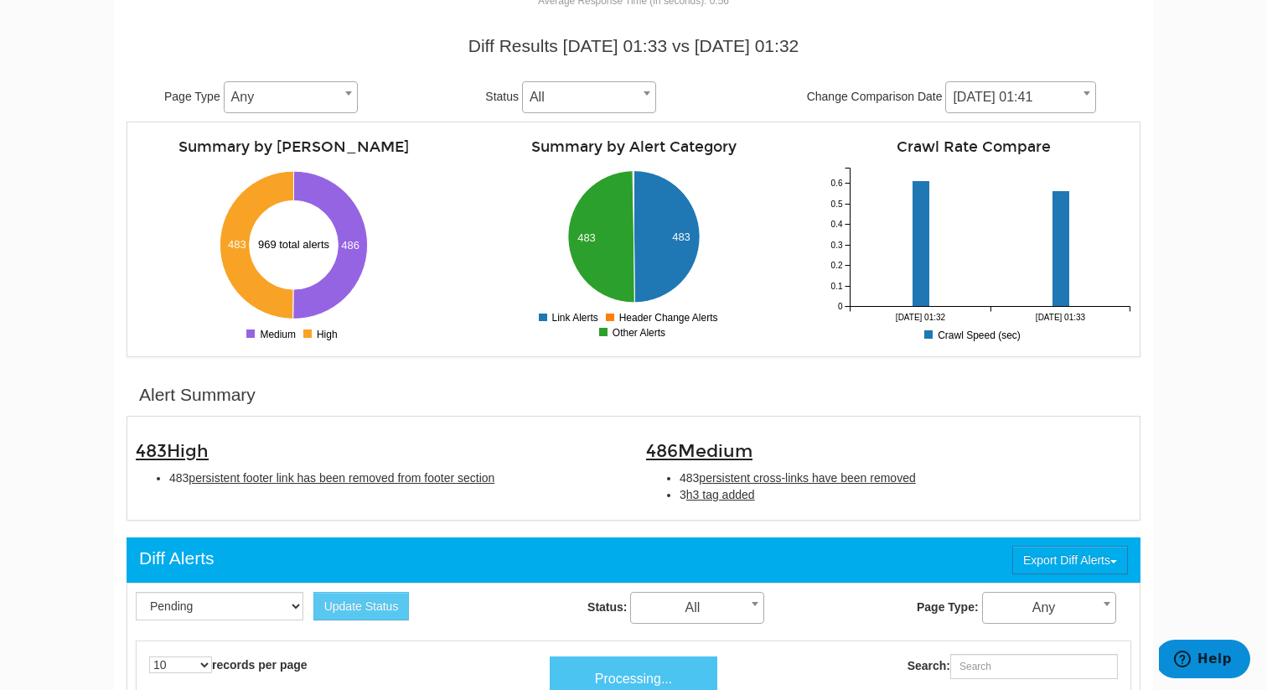
scroll to position [179, 0]
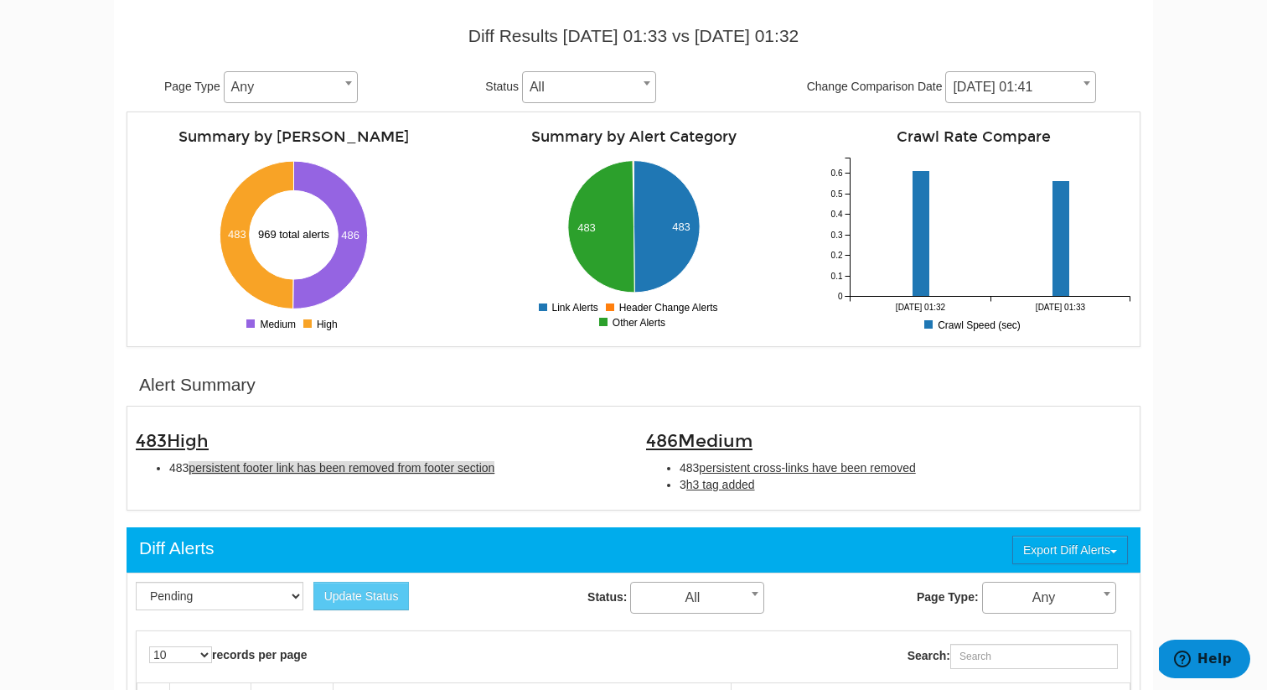
click at [364, 470] on span "persistent footer link has been removed from footer section" at bounding box center [342, 467] width 306 height 13
type input "persistent footer link has been removed from footer section"
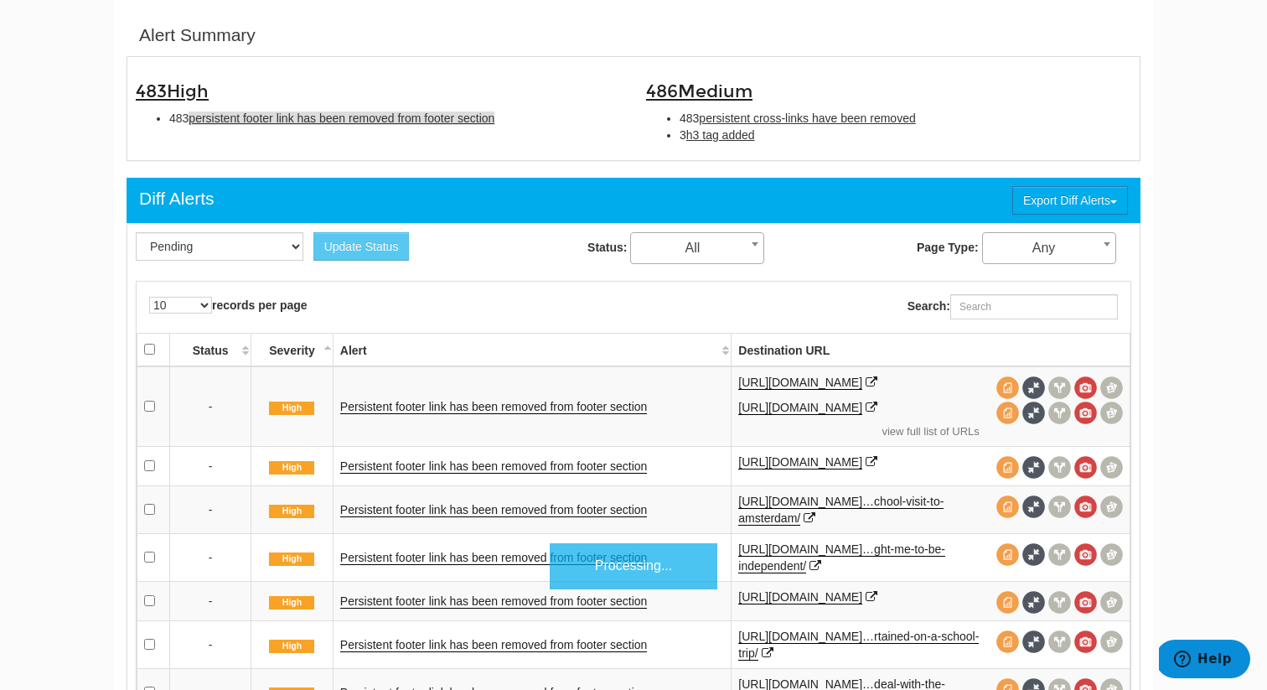
scroll to position [544, 0]
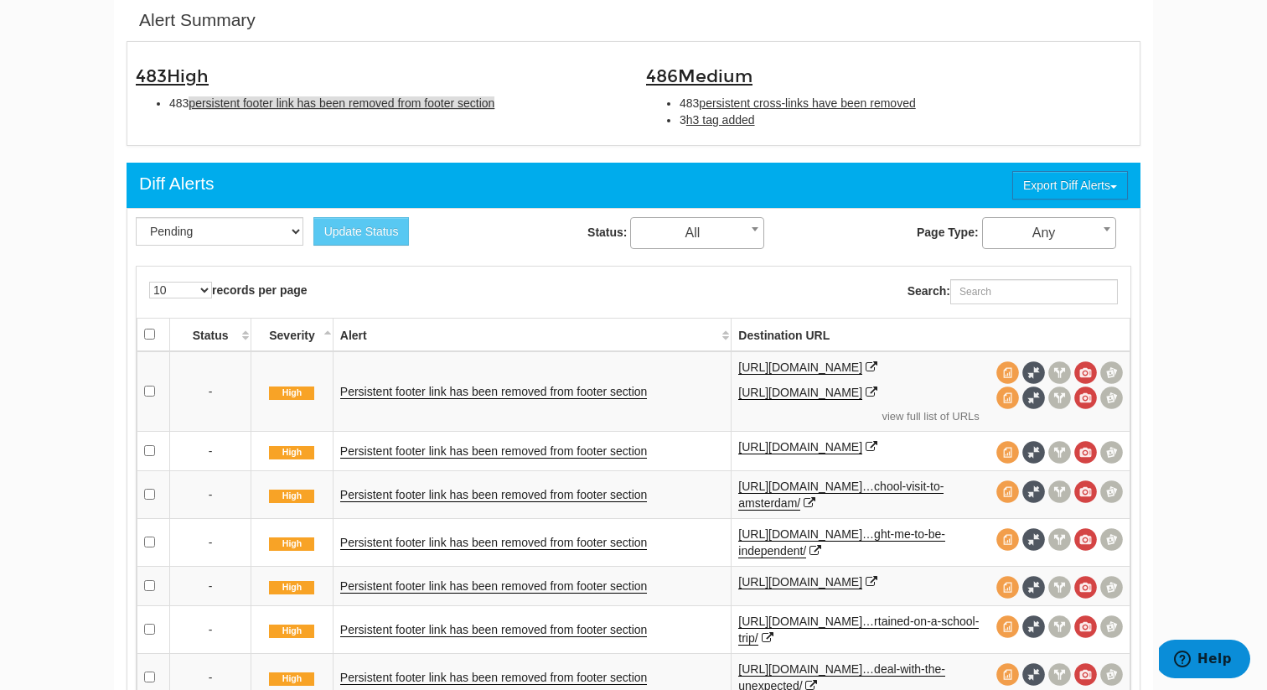
click at [482, 375] on td "Persistent footer link has been removed from footer section" at bounding box center [532, 391] width 398 height 80
click at [482, 391] on link "Persistent footer link has been removed from footer section" at bounding box center [494, 392] width 308 height 14
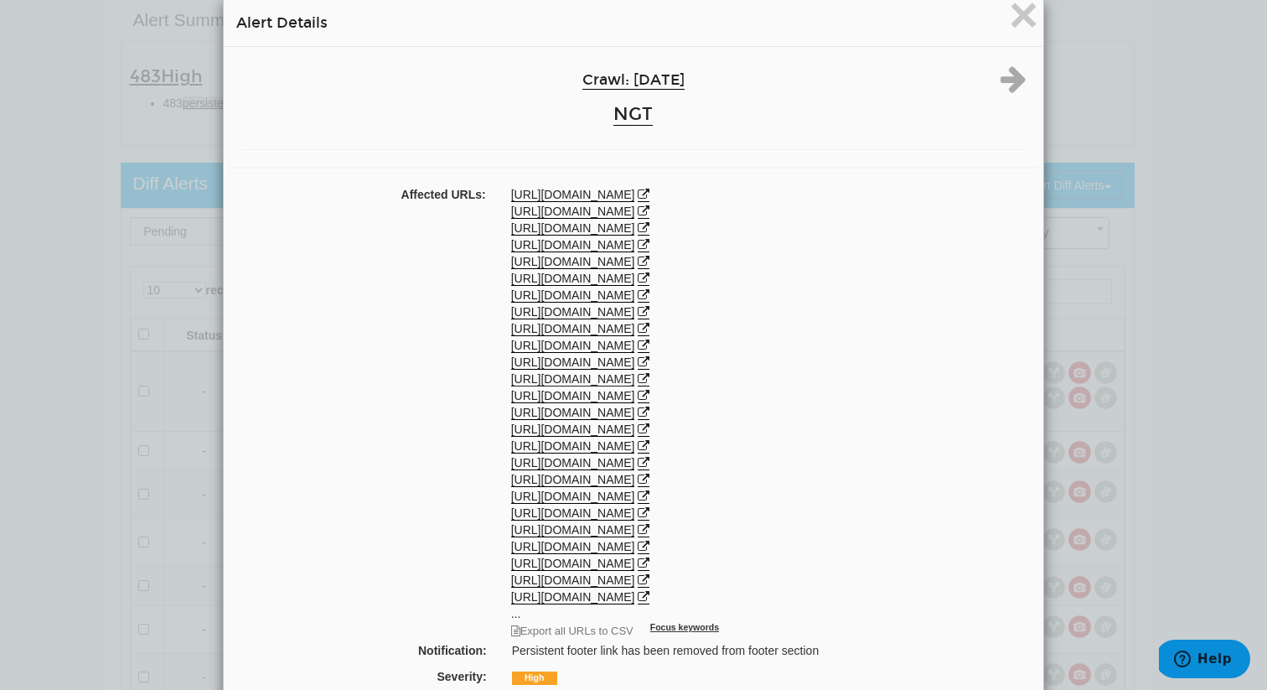
scroll to position [0, 0]
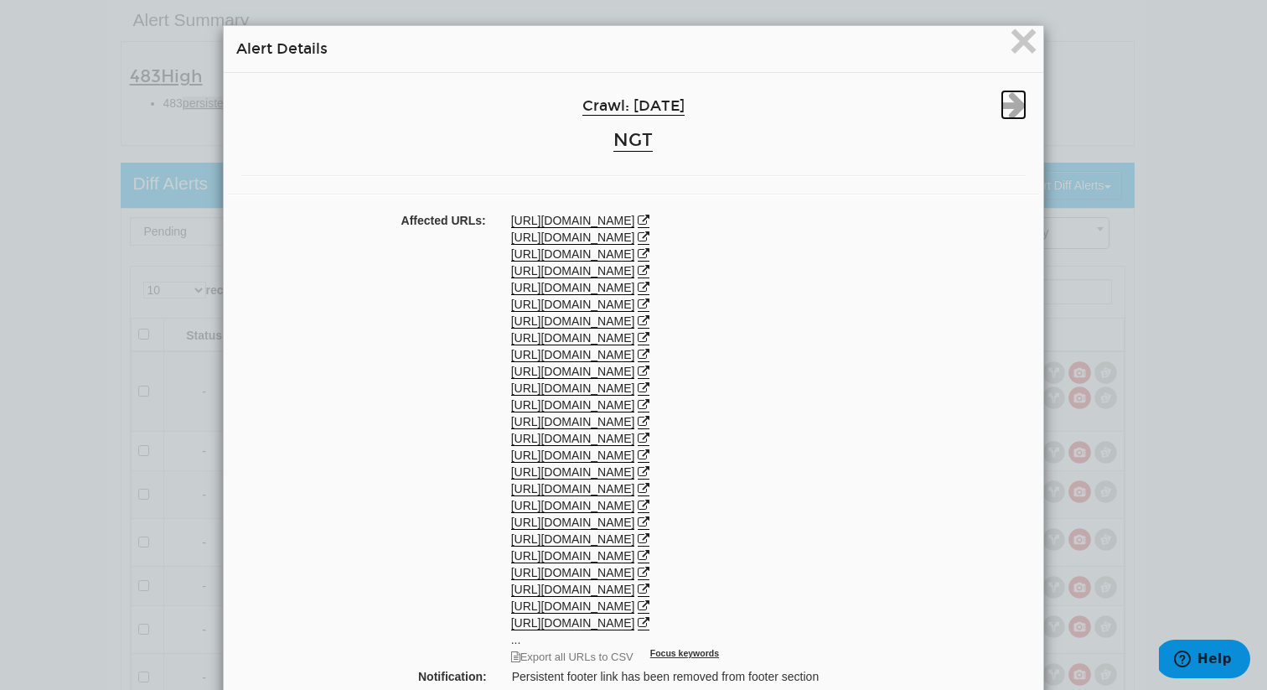
click at [1010, 113] on icon at bounding box center [1014, 105] width 26 height 30
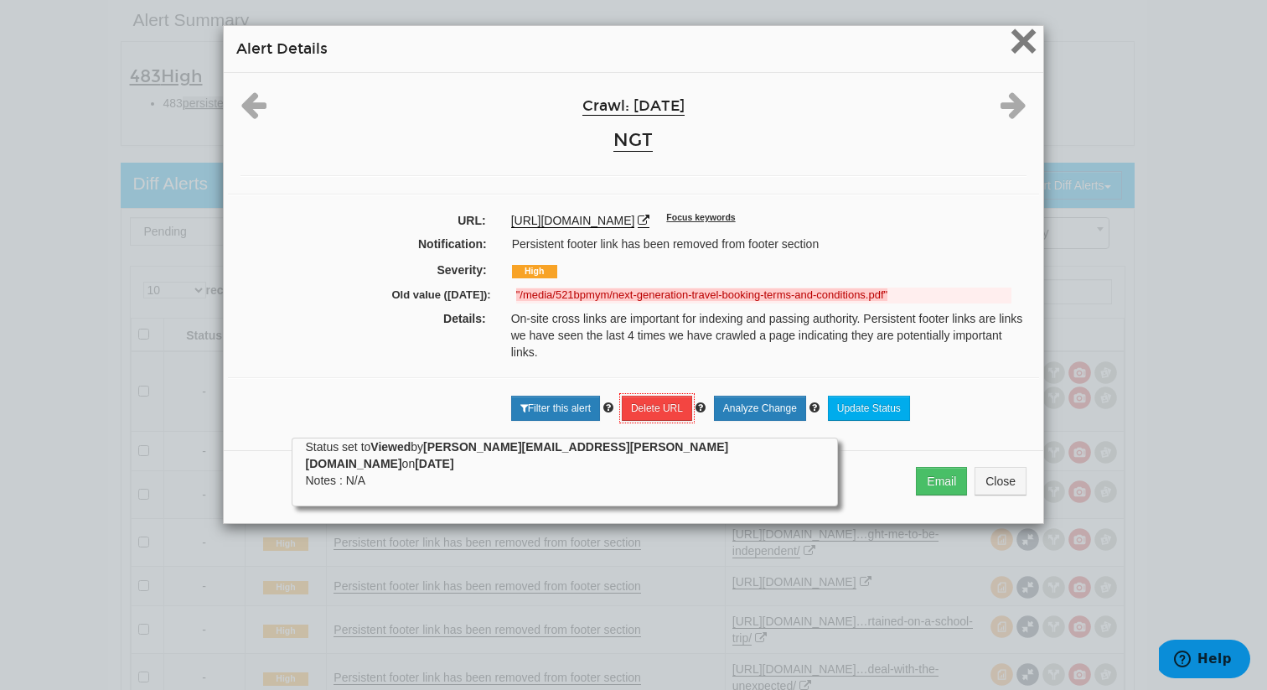
click at [1024, 43] on span "×" at bounding box center [1023, 41] width 29 height 56
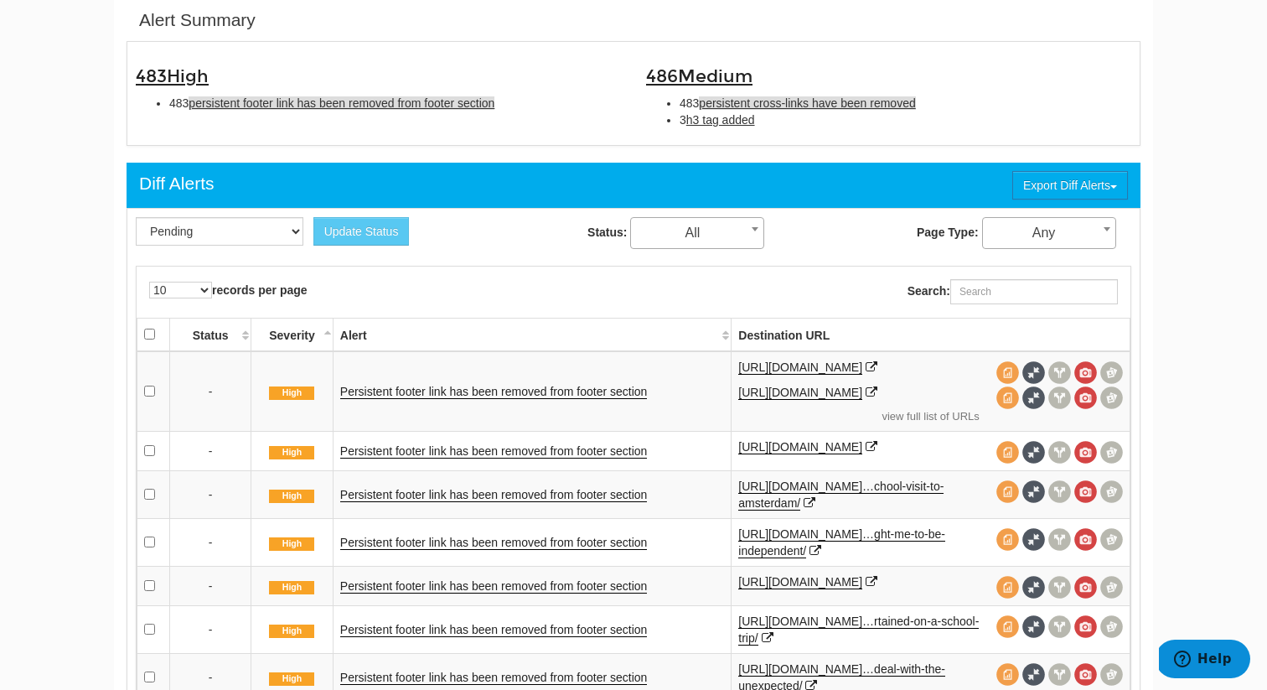
click at [753, 106] on span "persistent cross-links have been removed" at bounding box center [807, 102] width 216 height 13
type input "persistent cross-links have been removed"
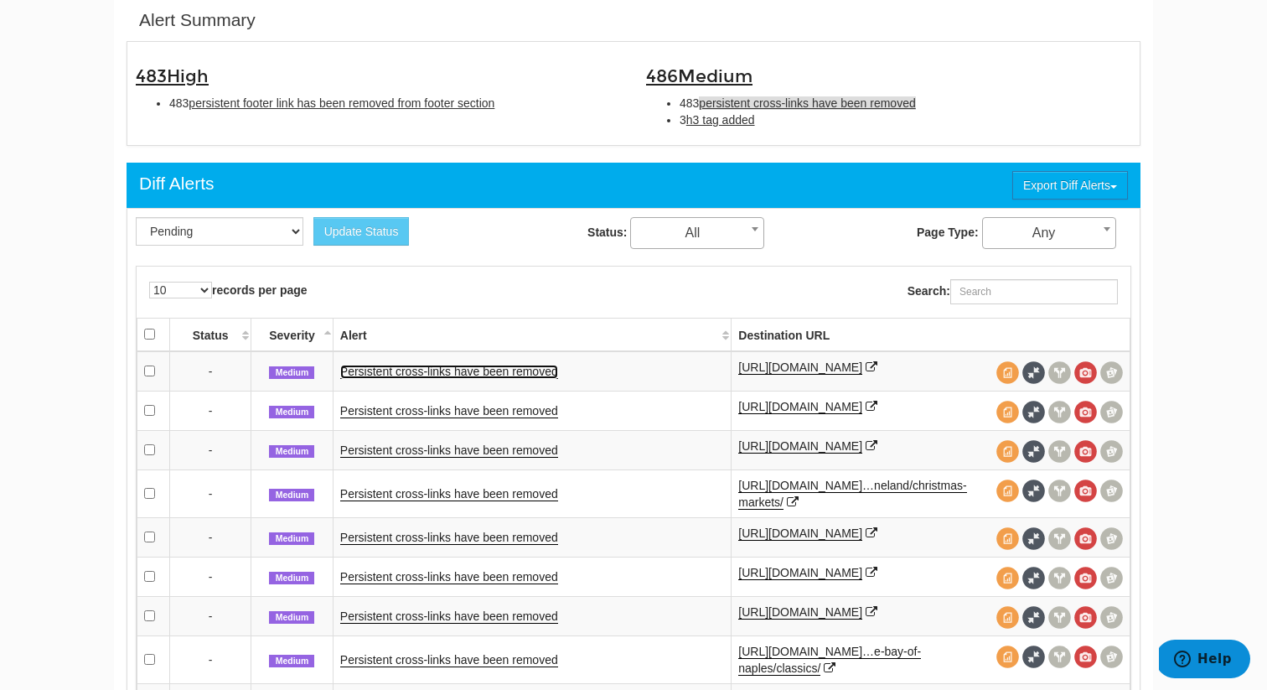
click at [511, 371] on link "Persistent cross-links have been removed" at bounding box center [449, 372] width 218 height 14
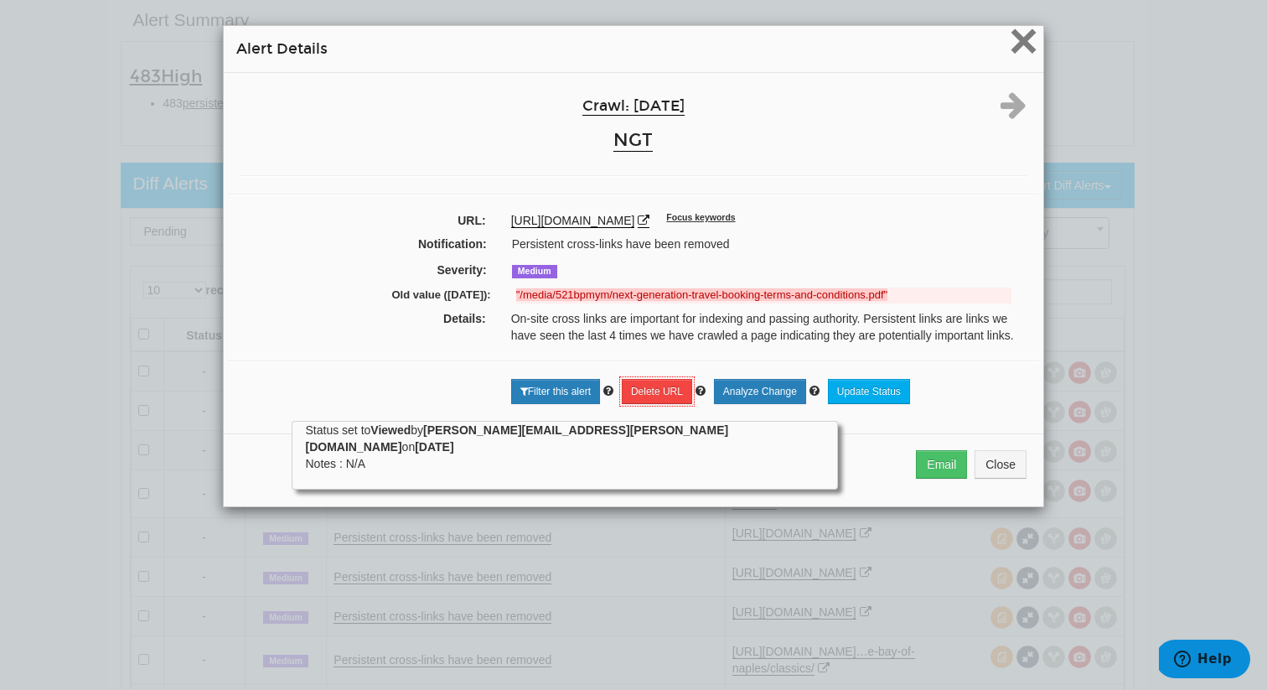
click at [1023, 40] on span "×" at bounding box center [1023, 41] width 29 height 56
